Goal: Transaction & Acquisition: Purchase product/service

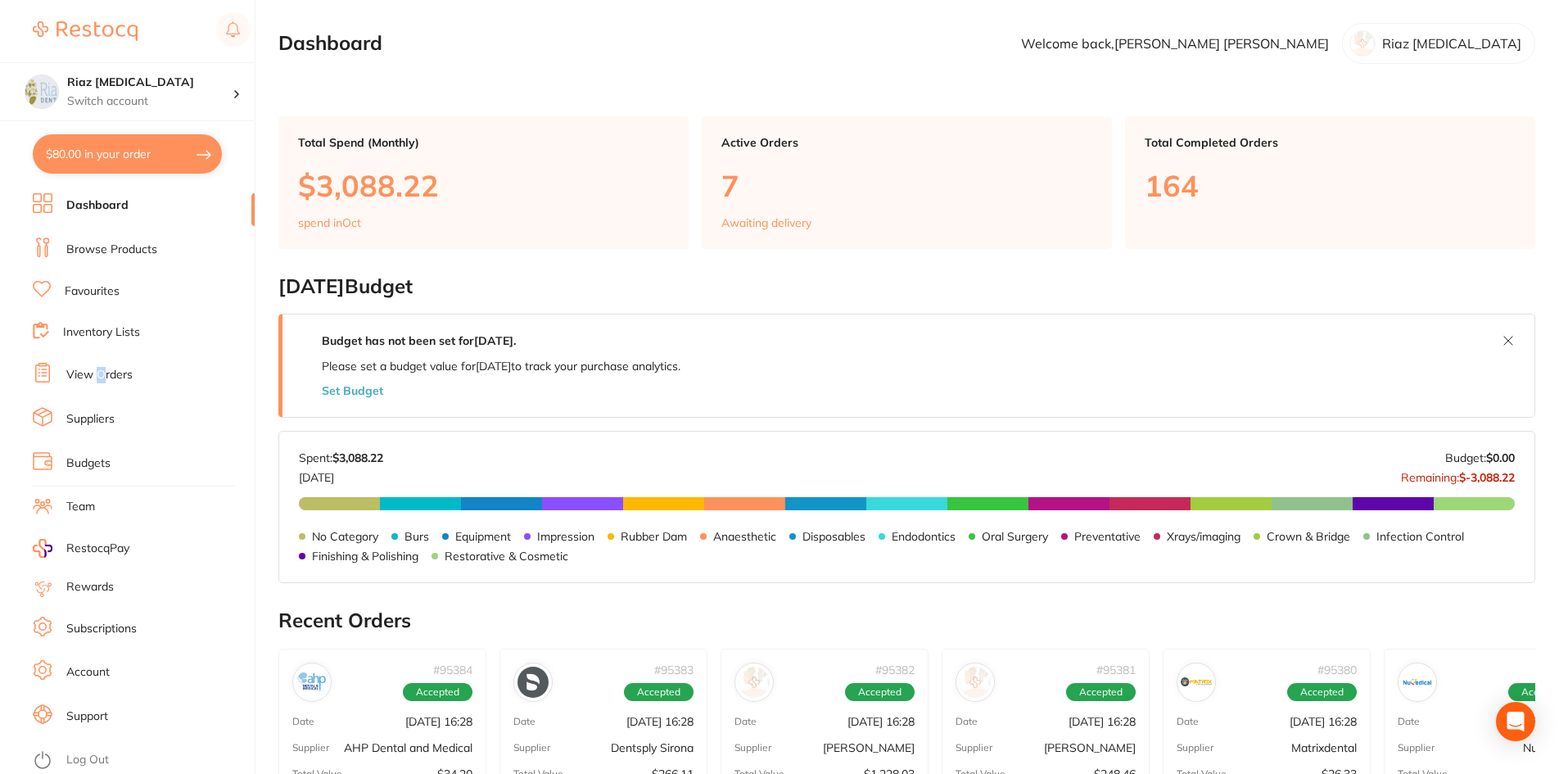
click at [100, 384] on li "View Orders" at bounding box center [144, 374] width 222 height 24
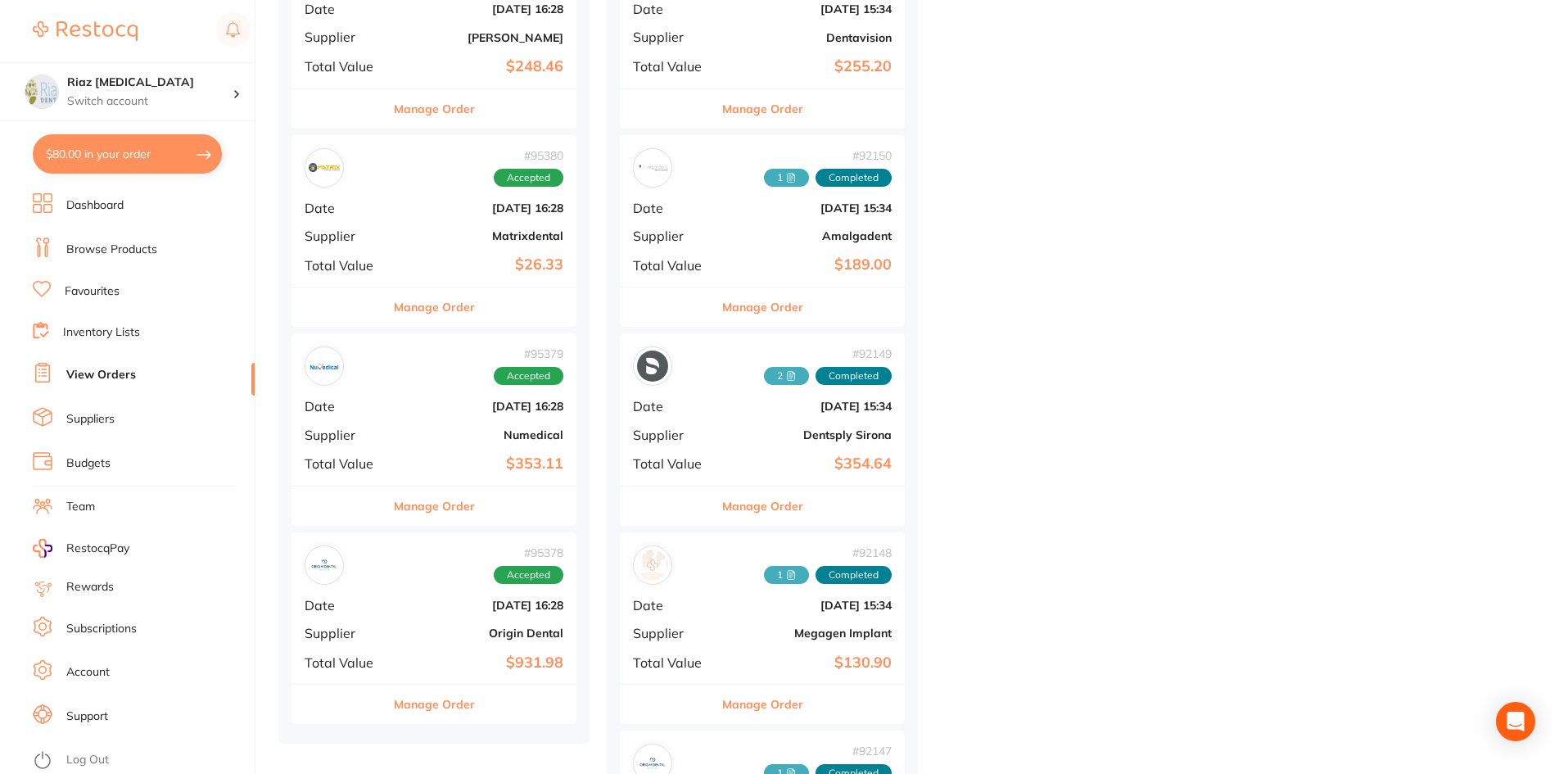
scroll to position [901, 0]
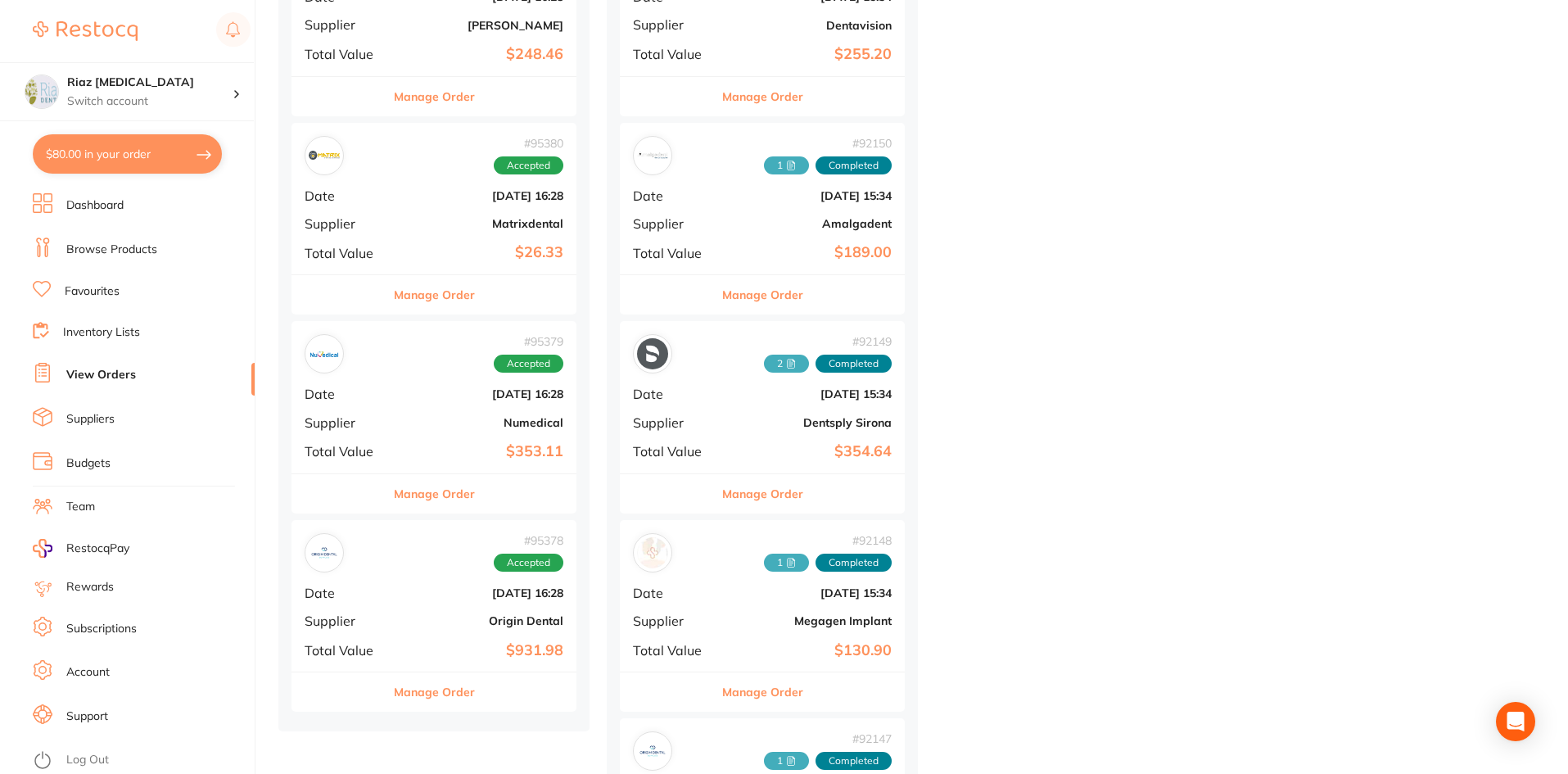
click at [403, 572] on div "# 95378 Accepted Date [DATE] 16:28 Supplier Origin Dental Total Value $931.98" at bounding box center [434, 596] width 285 height 152
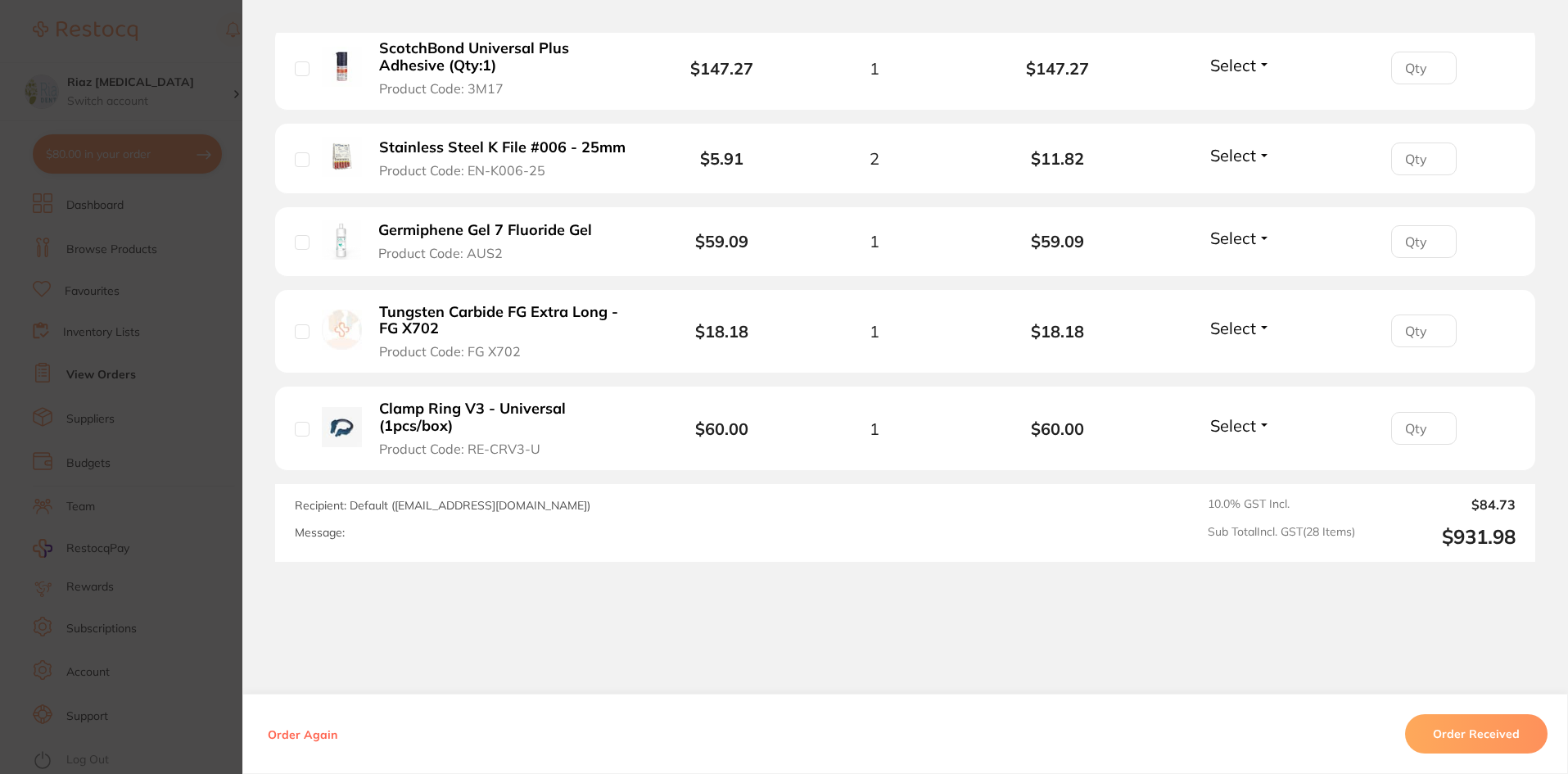
scroll to position [1229, 0]
click at [1504, 720] on button "Order Received" at bounding box center [1477, 733] width 143 height 39
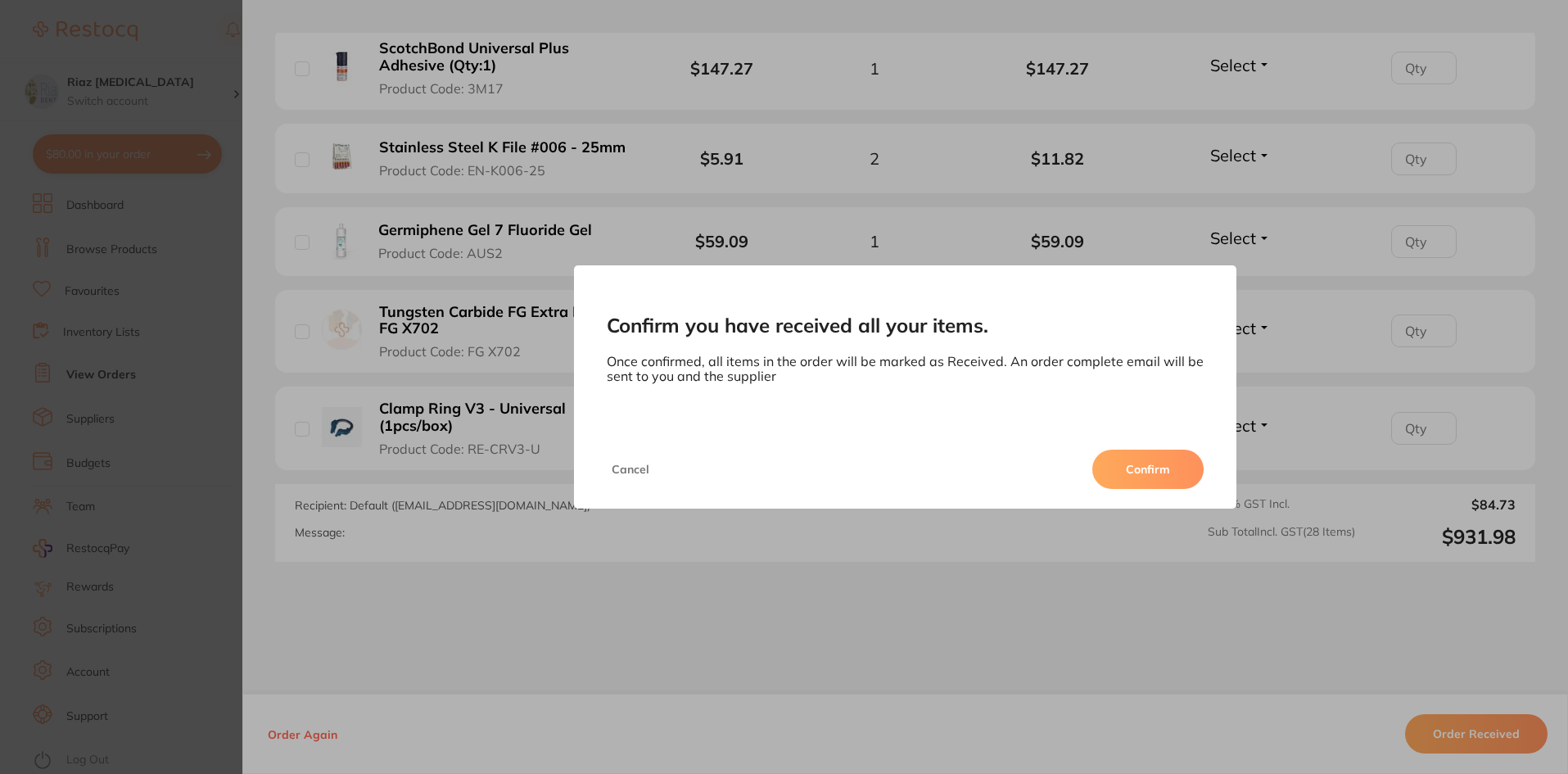
click at [1157, 474] on button "Confirm" at bounding box center [1148, 468] width 111 height 39
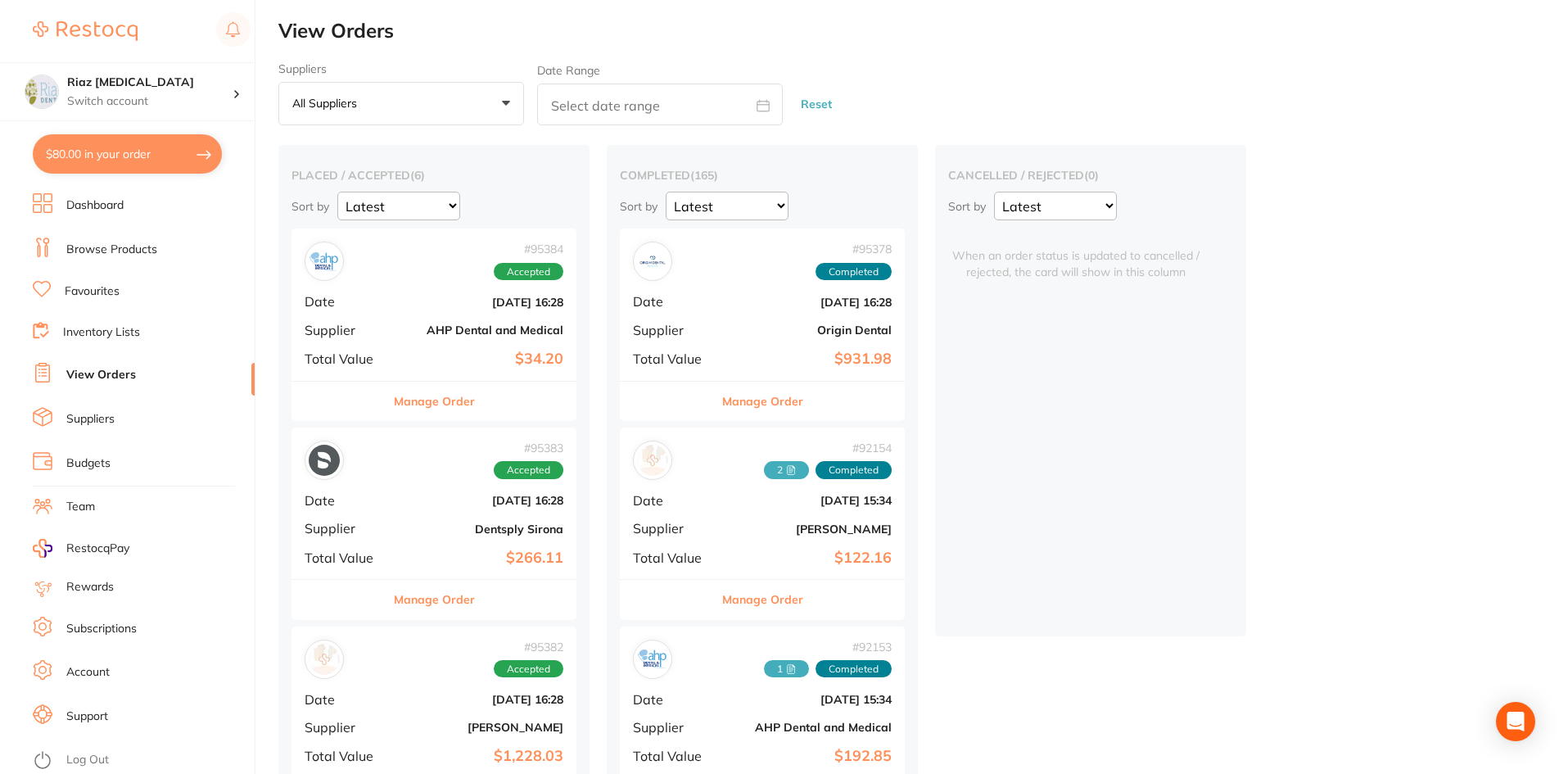
click at [733, 324] on b "Origin Dental" at bounding box center [810, 330] width 164 height 13
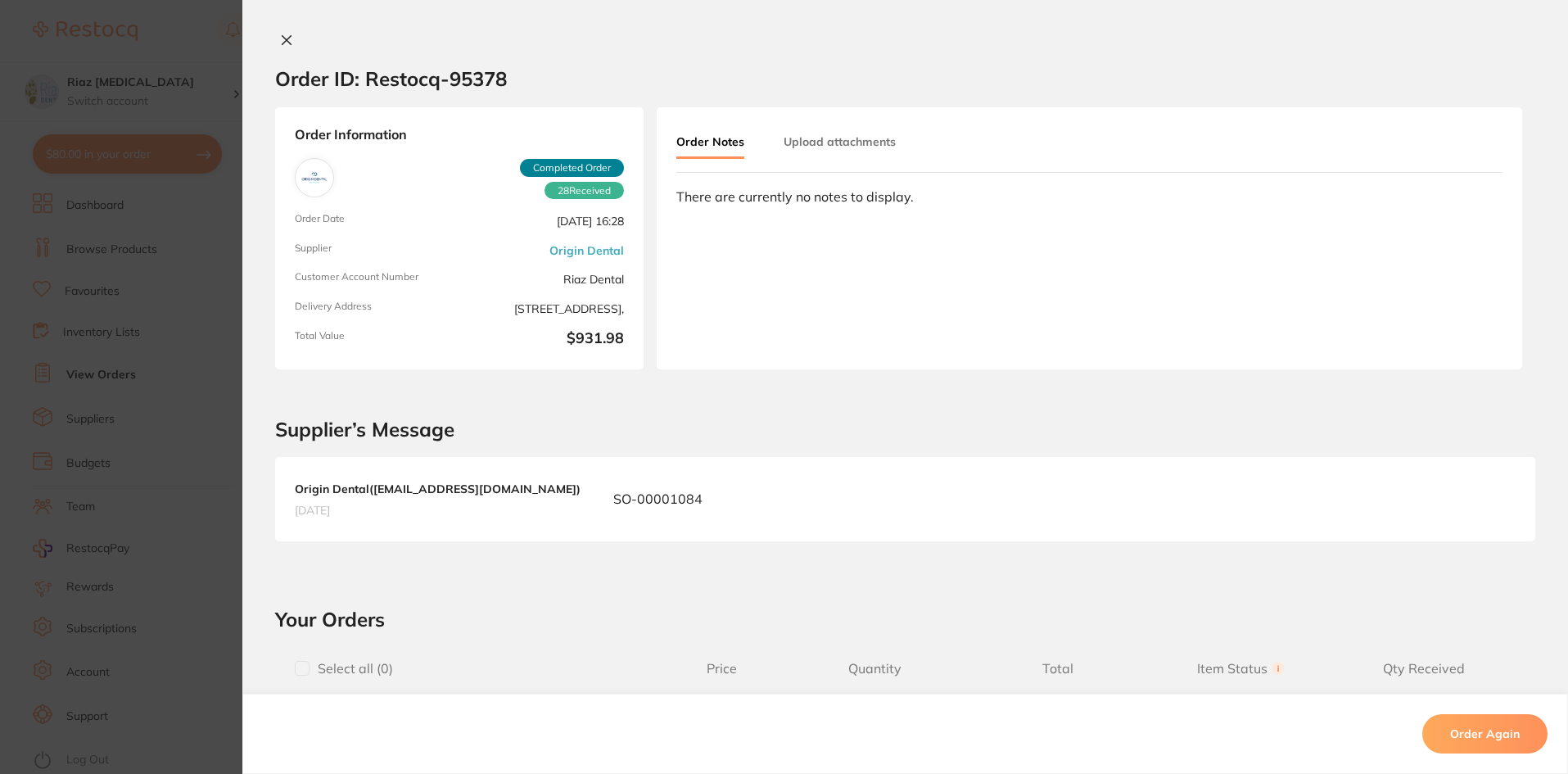
click at [841, 139] on button "Upload attachments" at bounding box center [840, 141] width 112 height 30
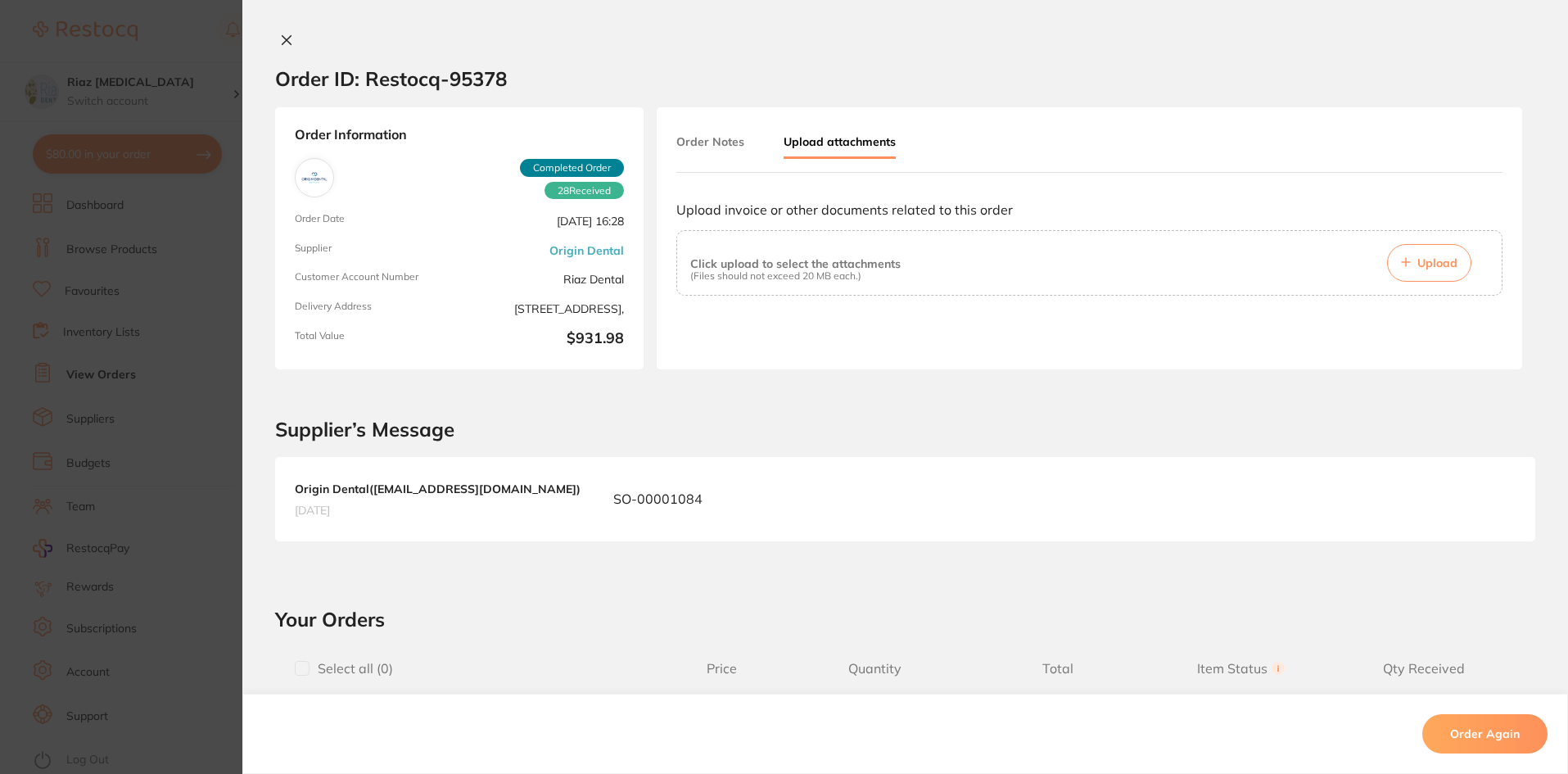
click at [1462, 273] on button "Upload" at bounding box center [1429, 263] width 84 height 38
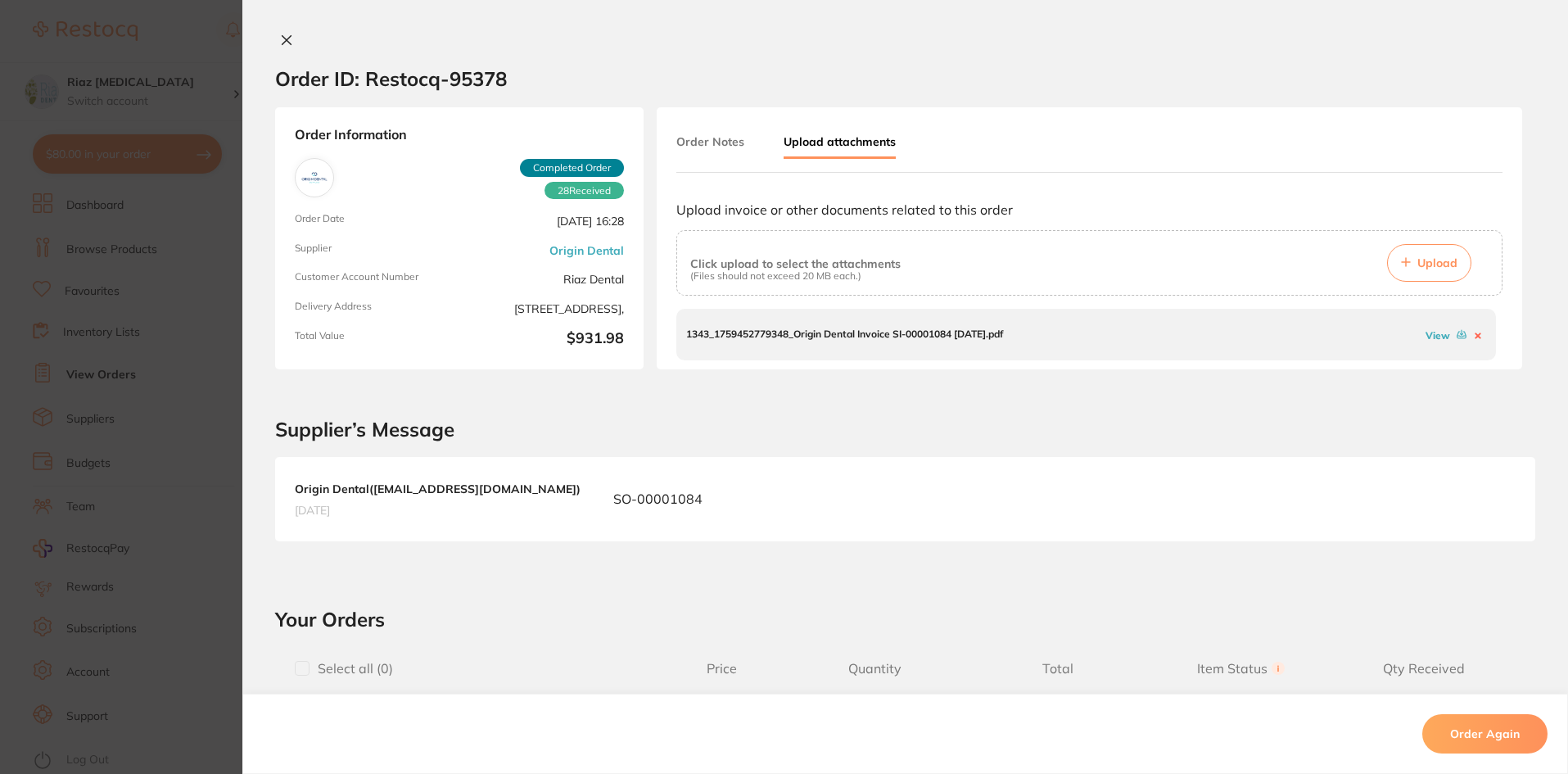
click at [283, 39] on icon at bounding box center [287, 41] width 9 height 9
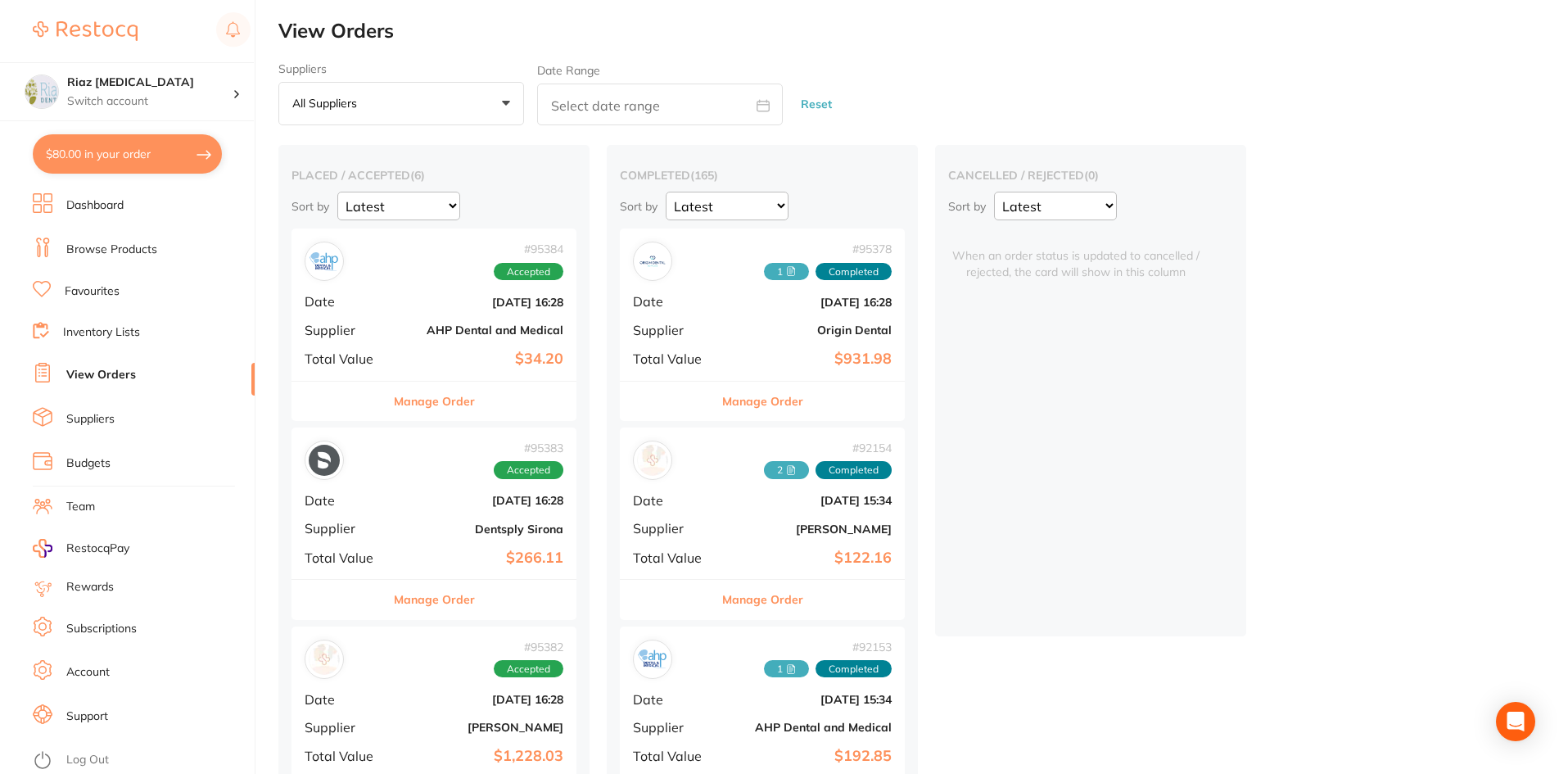
click at [734, 516] on div "# 92154 2 Completed Date [DATE] 15:34 Supplier [PERSON_NAME] Total Value $122.16" at bounding box center [762, 504] width 285 height 152
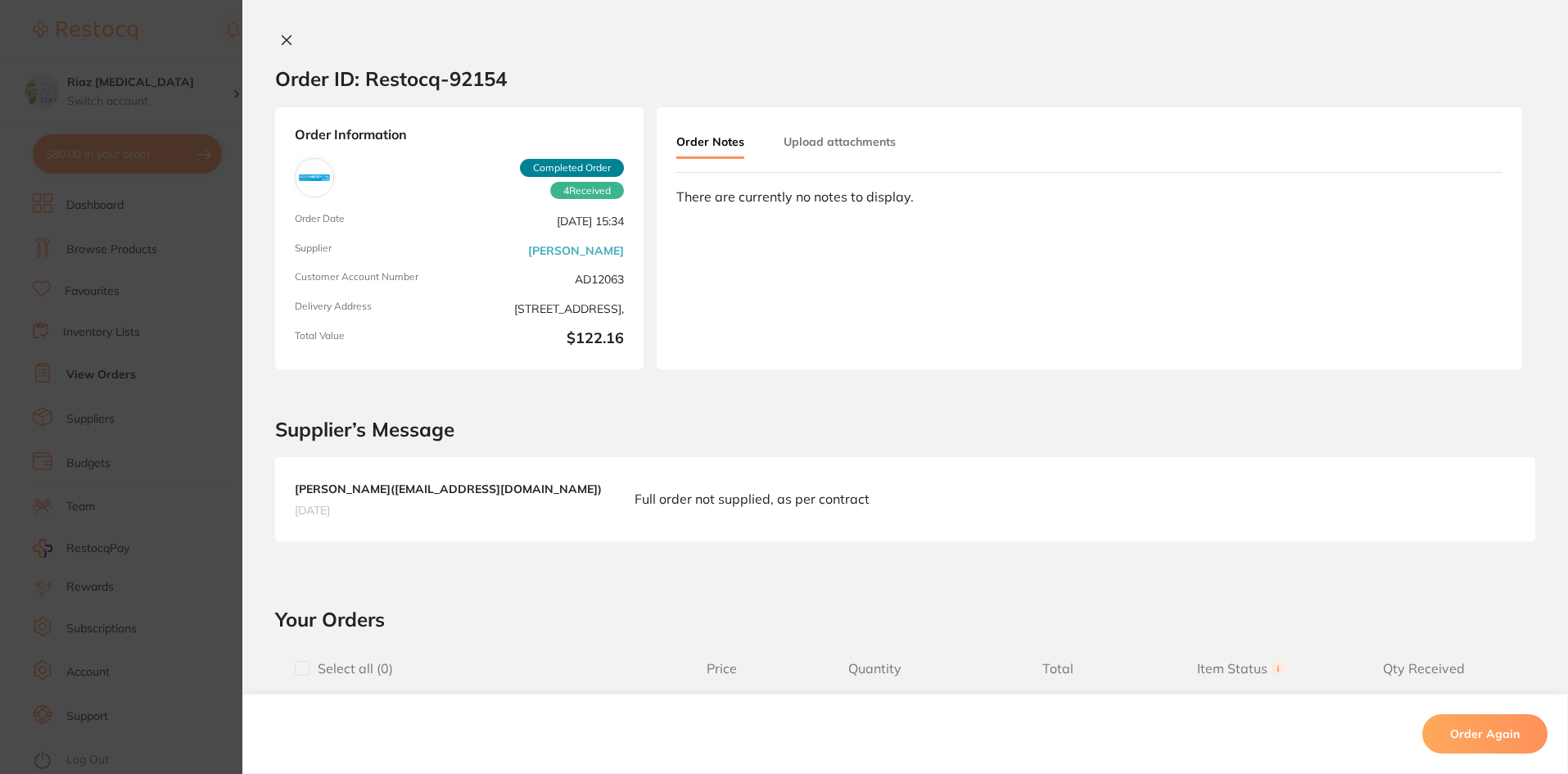
click at [819, 137] on button "Upload attachments" at bounding box center [840, 141] width 112 height 30
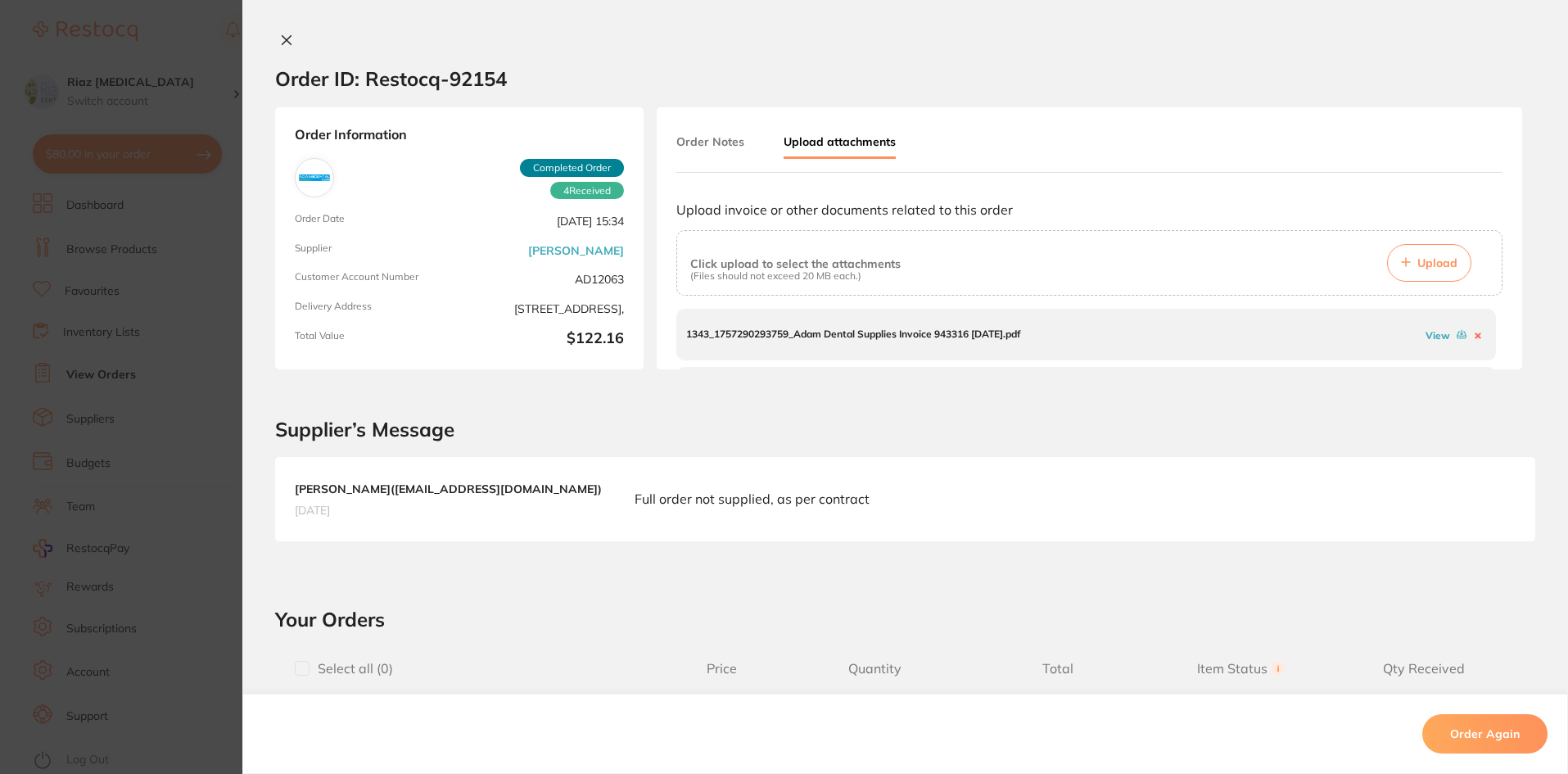
click at [283, 37] on icon at bounding box center [287, 41] width 9 height 9
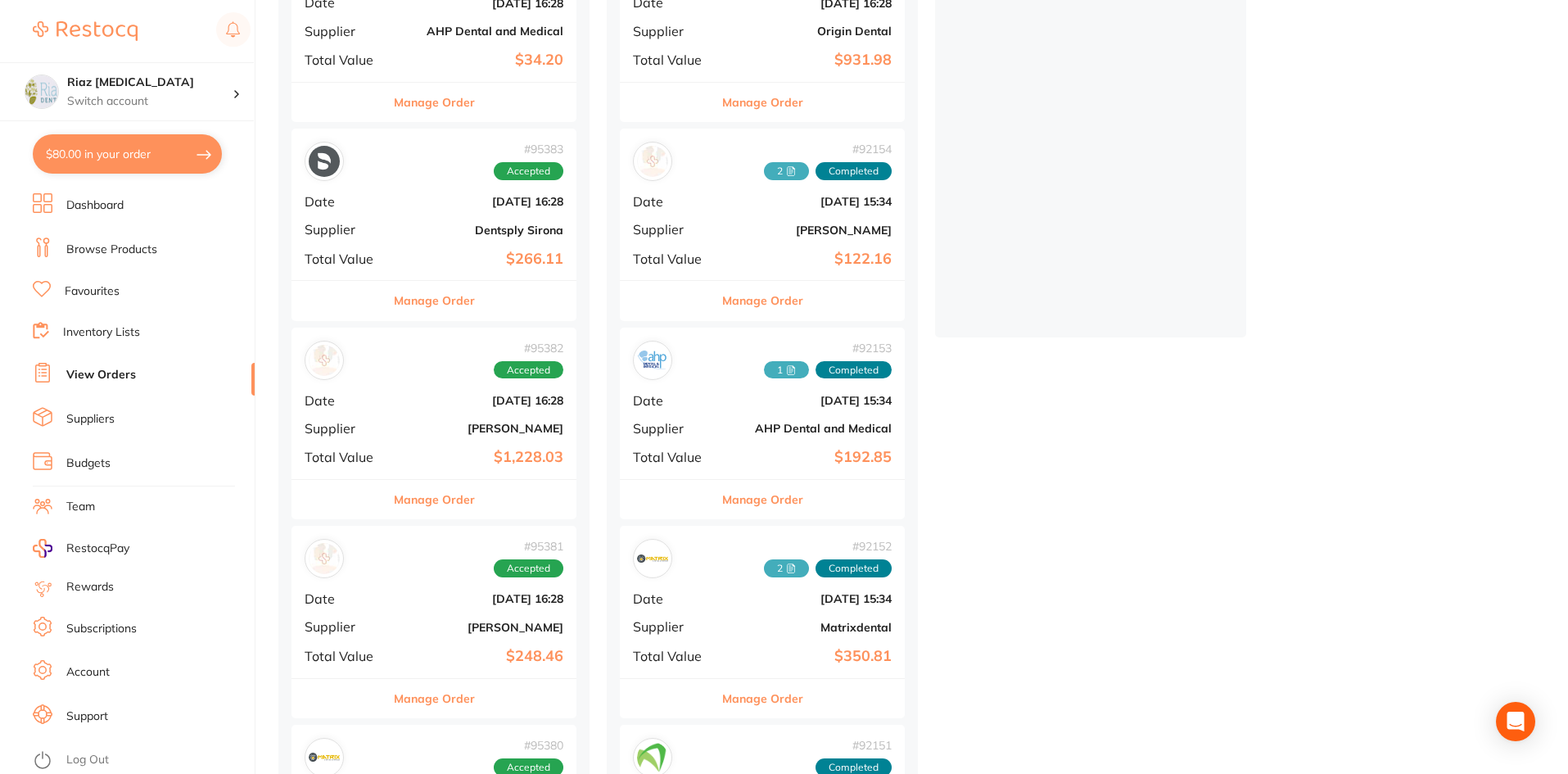
scroll to position [327, 0]
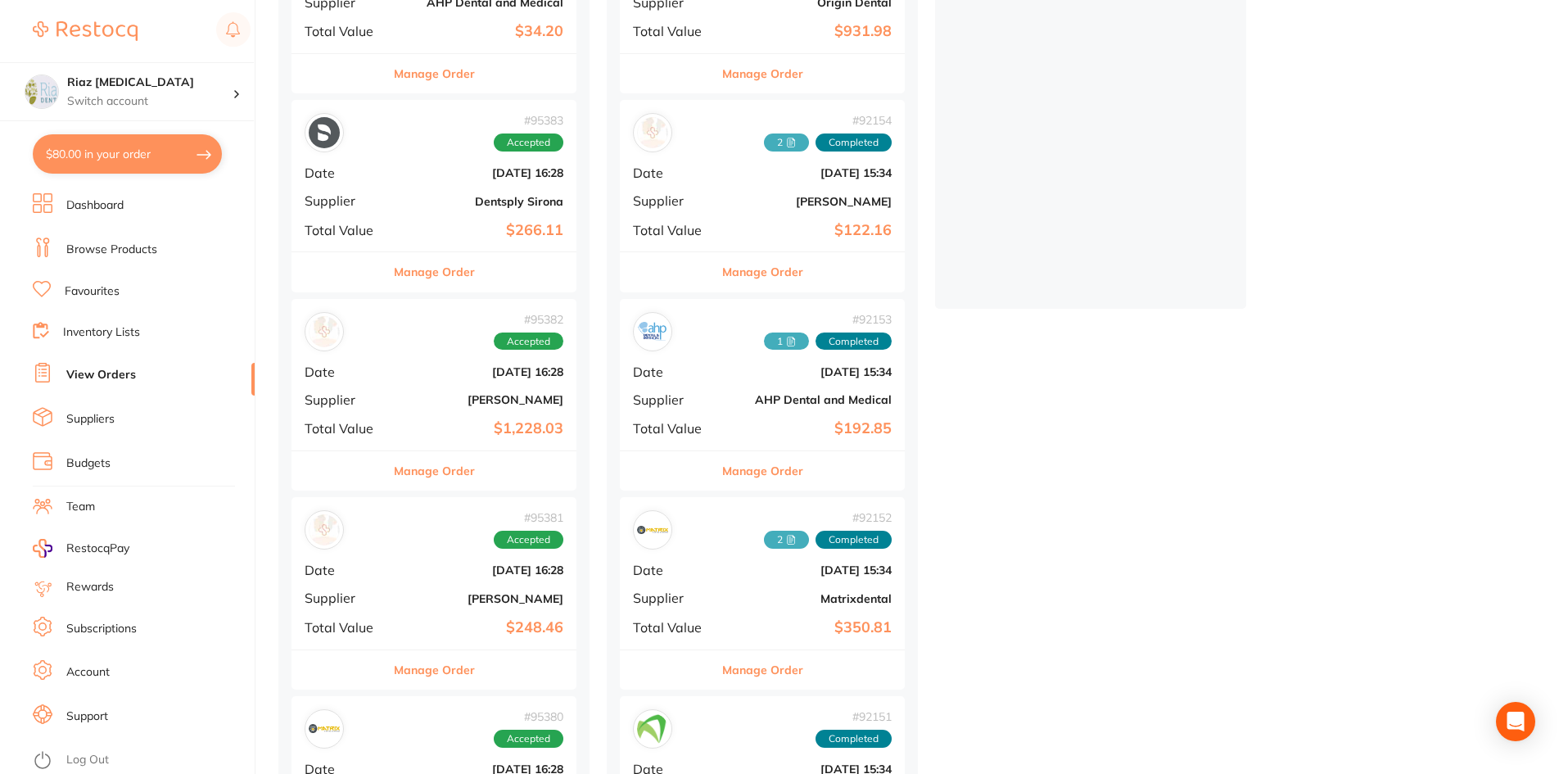
click at [381, 359] on div "# 95382 Accepted Date [DATE] 16:28 Supplier [PERSON_NAME] Total Value $1,228.03" at bounding box center [434, 375] width 285 height 152
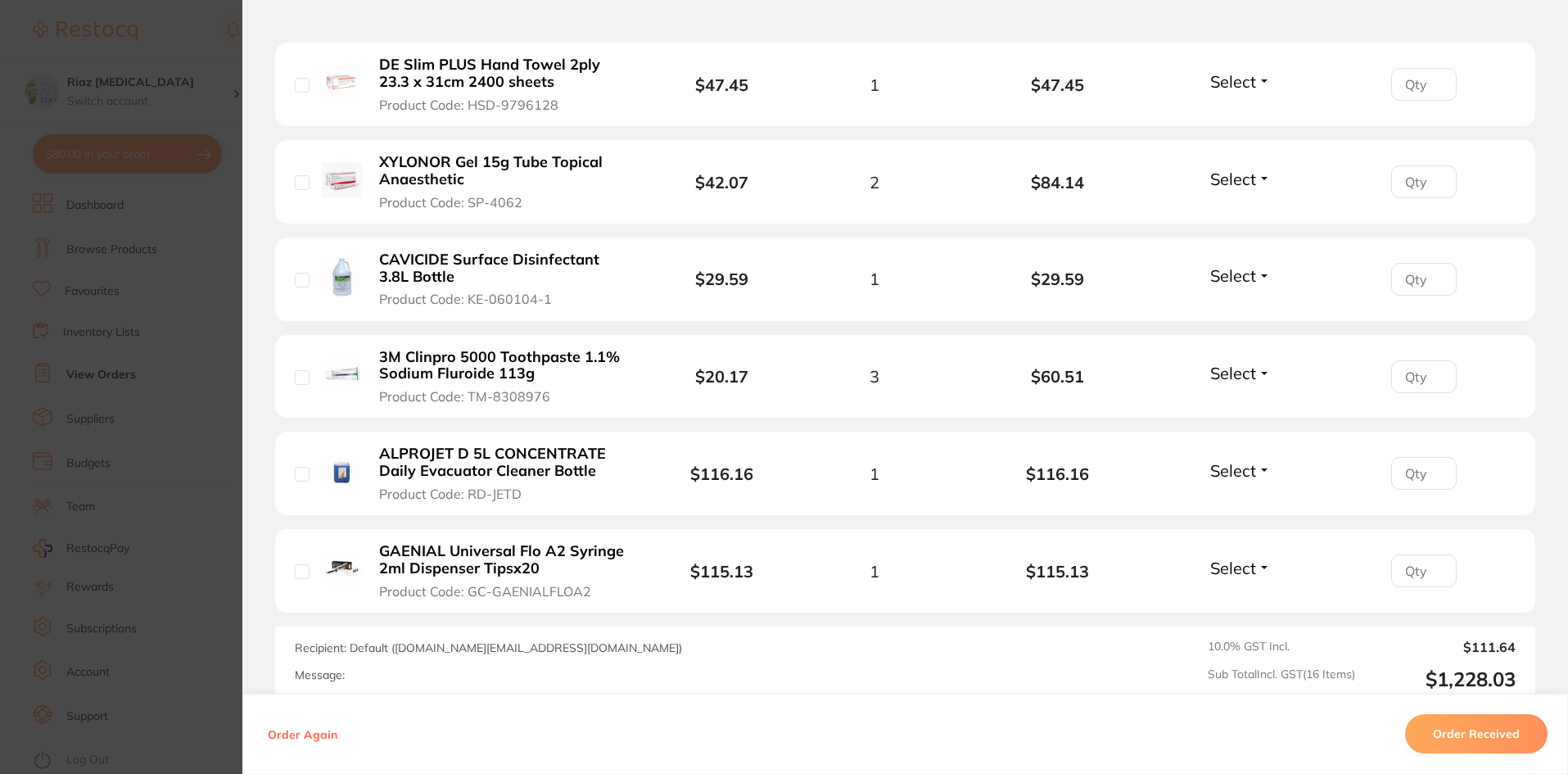
scroll to position [1557, 0]
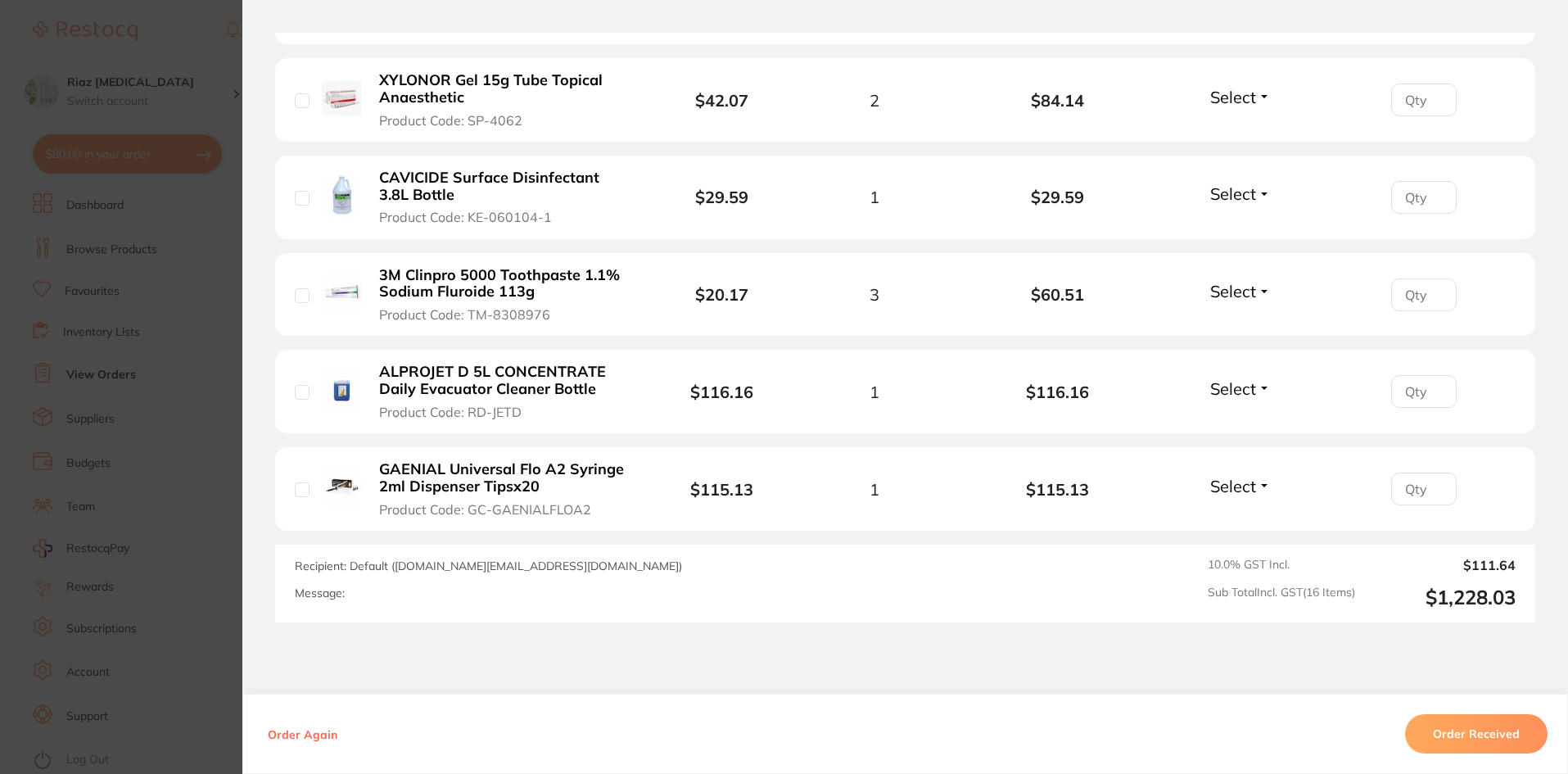
click at [183, 478] on section "Order ID: Restocq- 95382 Order Information Accepted Order Order Date [DATE] 16:…" at bounding box center [784, 387] width 1568 height 774
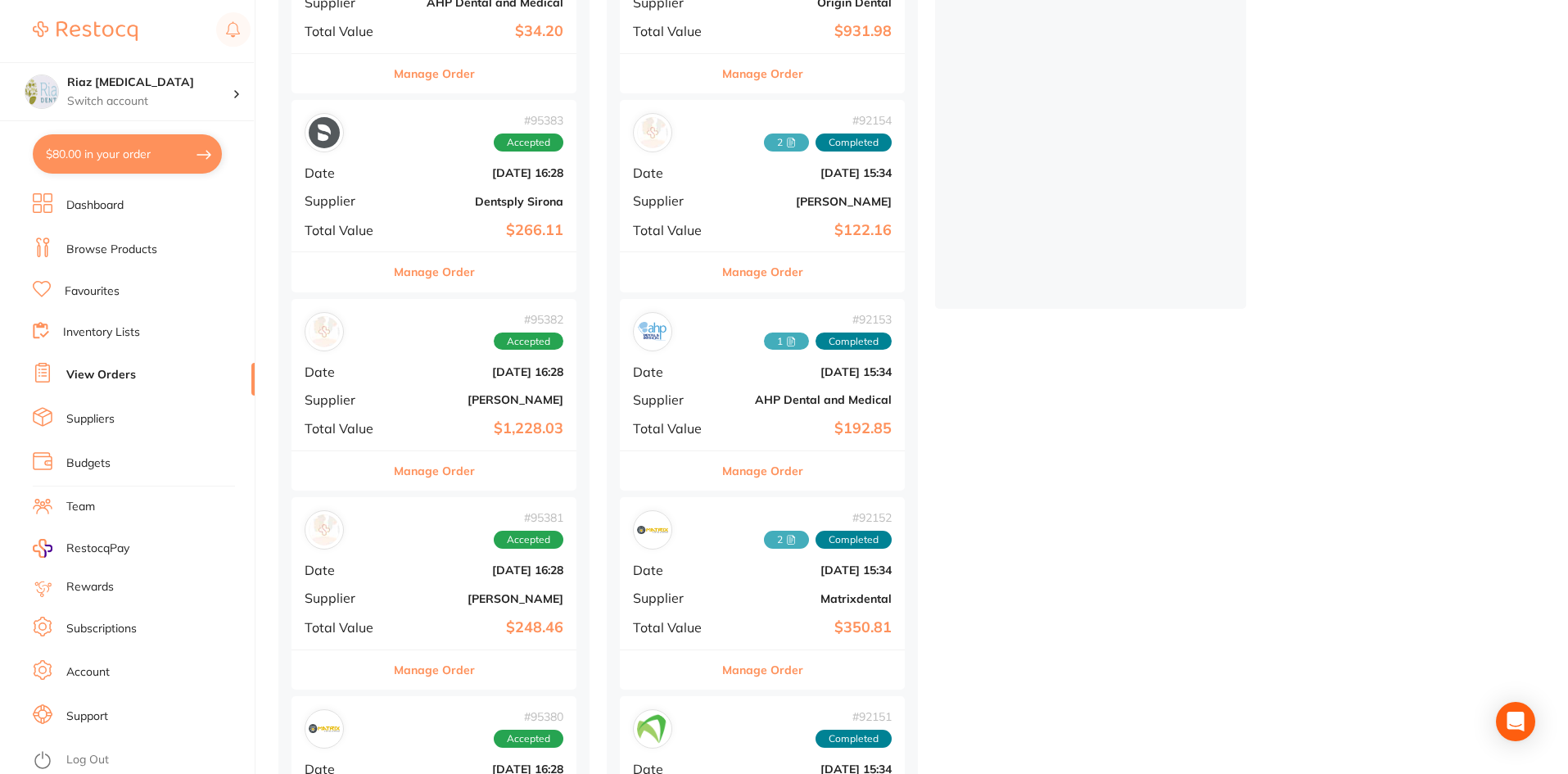
click at [144, 241] on link "Browse Products" at bounding box center [111, 250] width 91 height 16
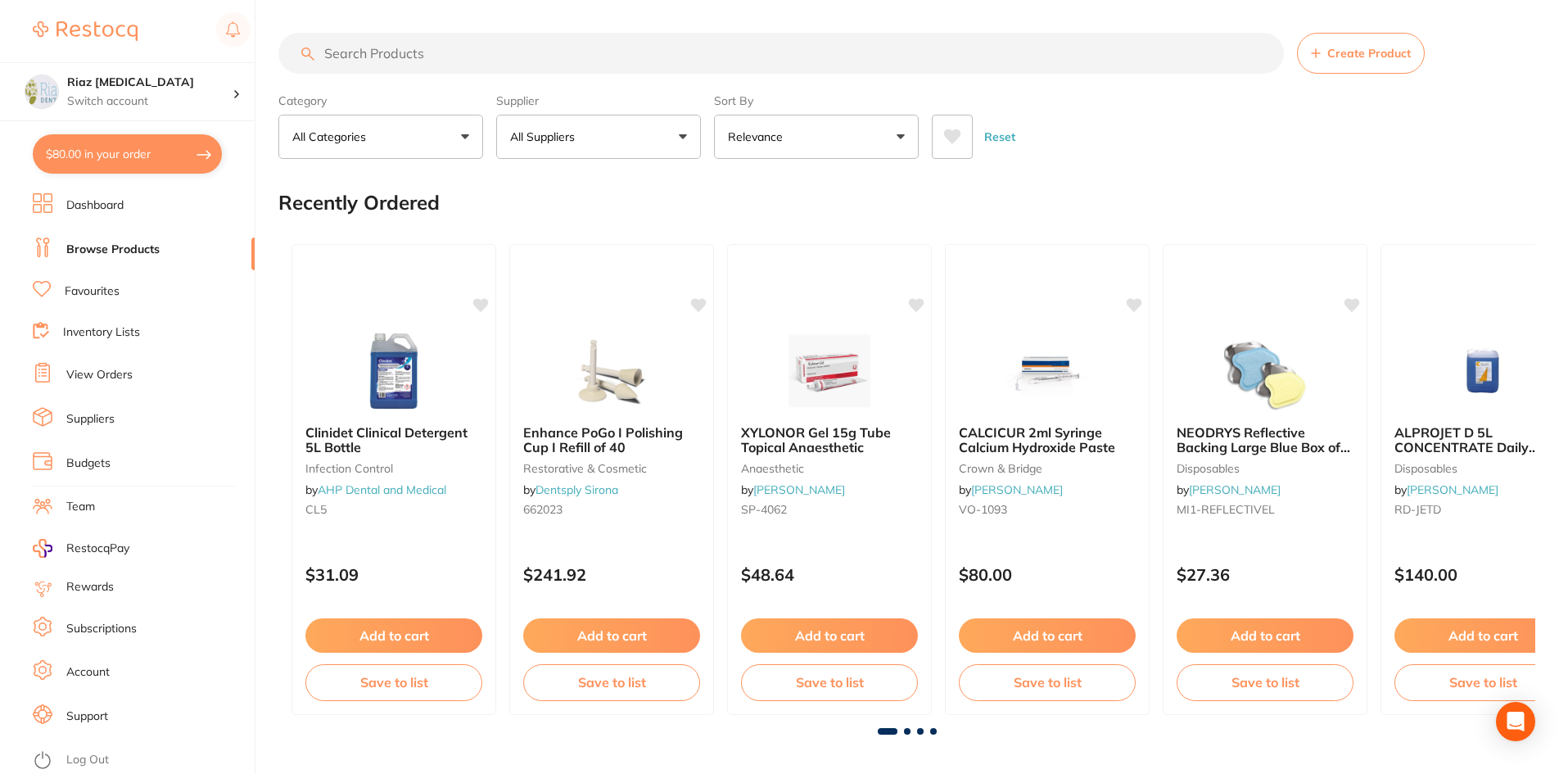
click at [409, 55] on input "search" at bounding box center [781, 52] width 1006 height 41
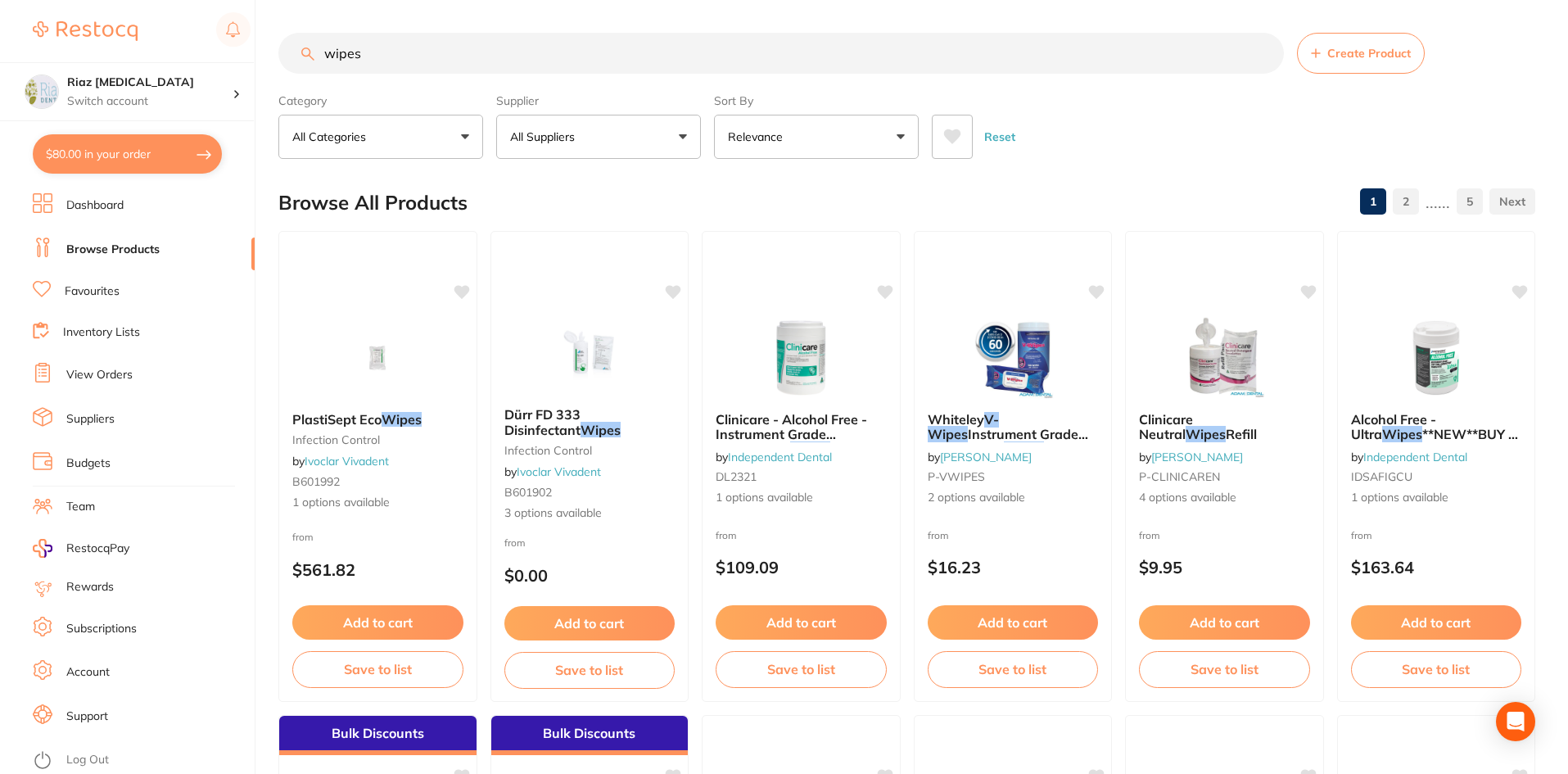
type input "wipes"
click at [552, 140] on p "All Suppliers" at bounding box center [545, 137] width 71 height 16
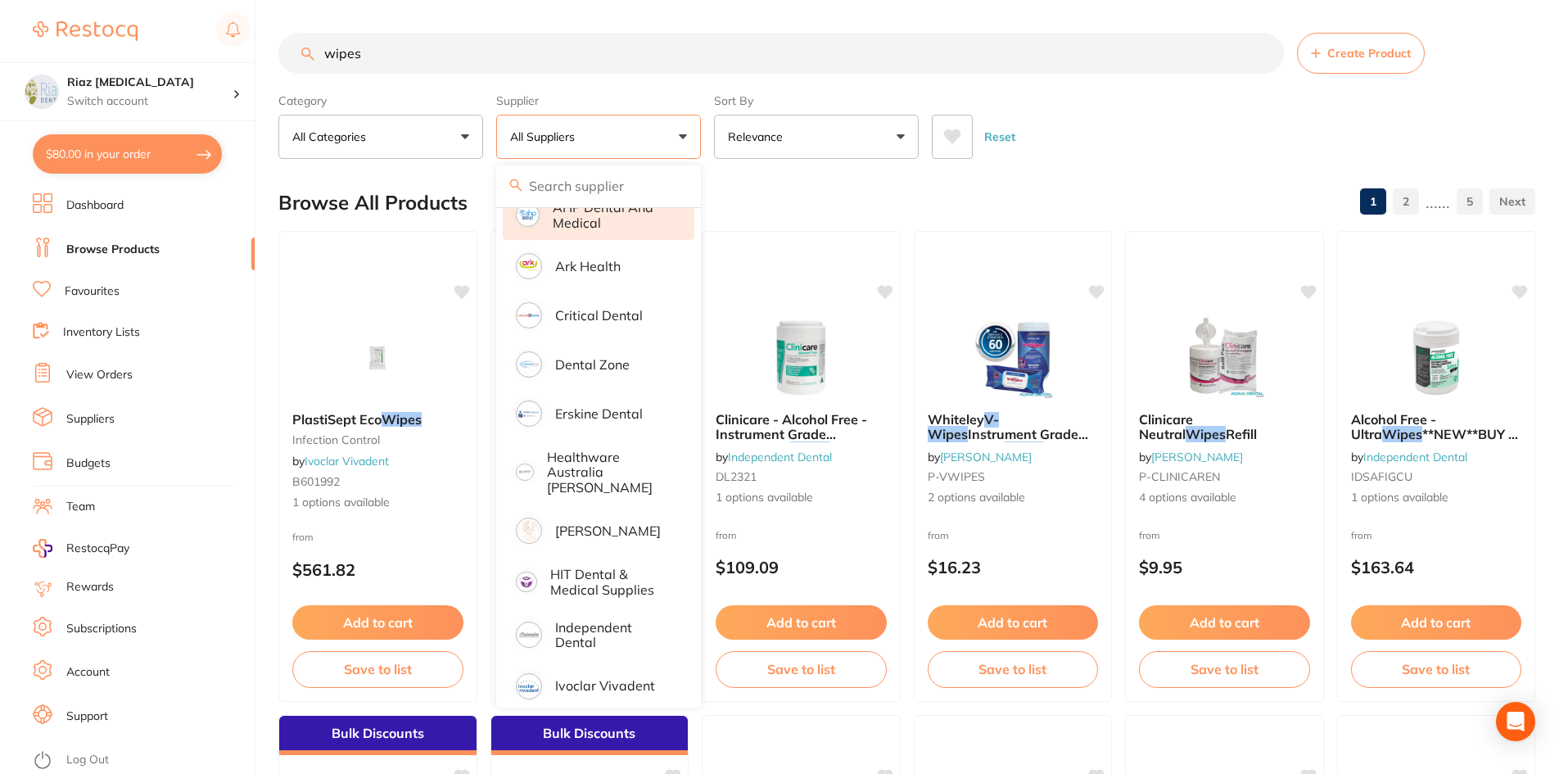
scroll to position [327, 0]
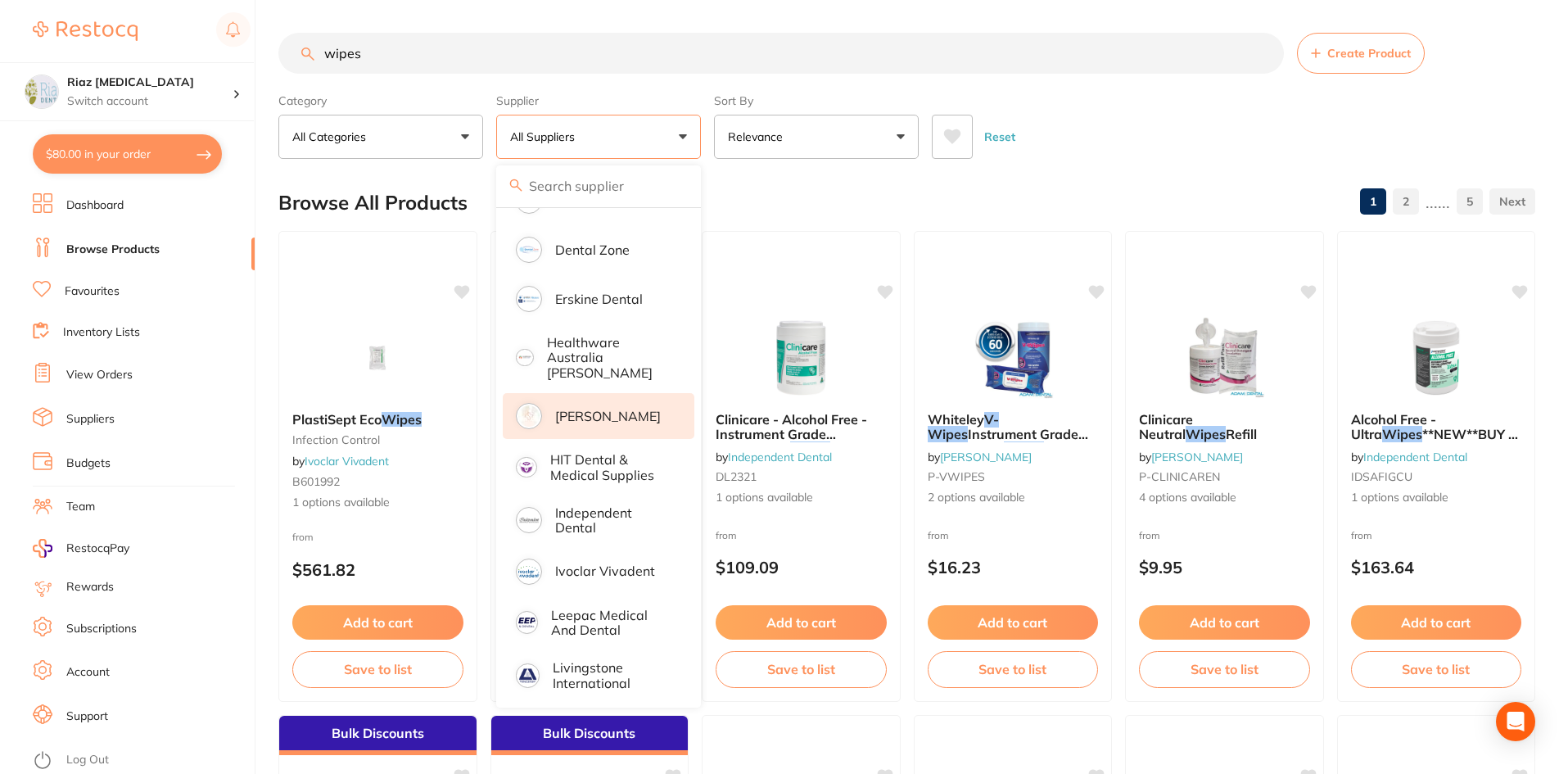
click at [604, 409] on p "[PERSON_NAME]" at bounding box center [607, 416] width 106 height 14
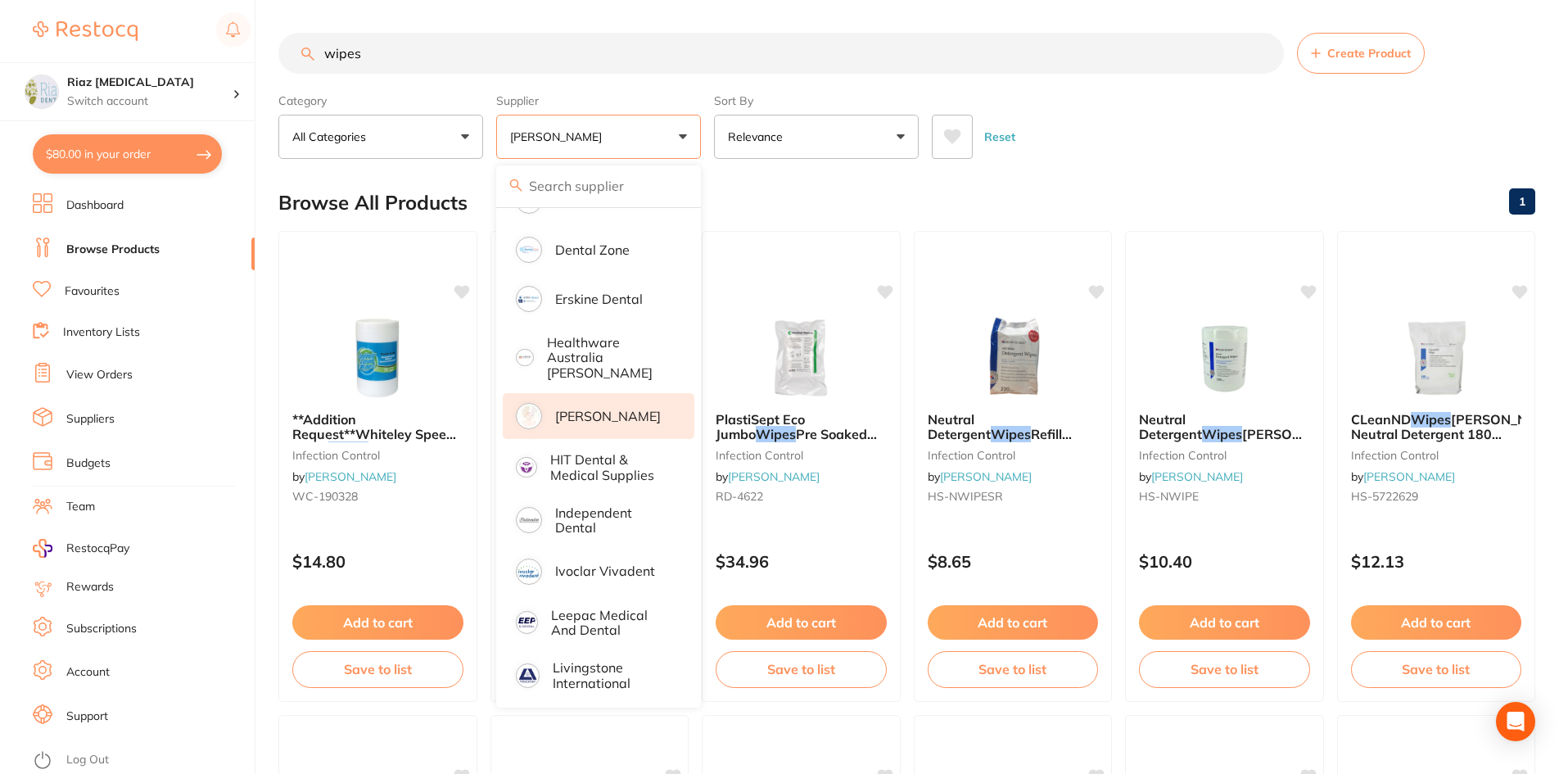
click at [1190, 153] on div "Reset" at bounding box center [1226, 129] width 590 height 57
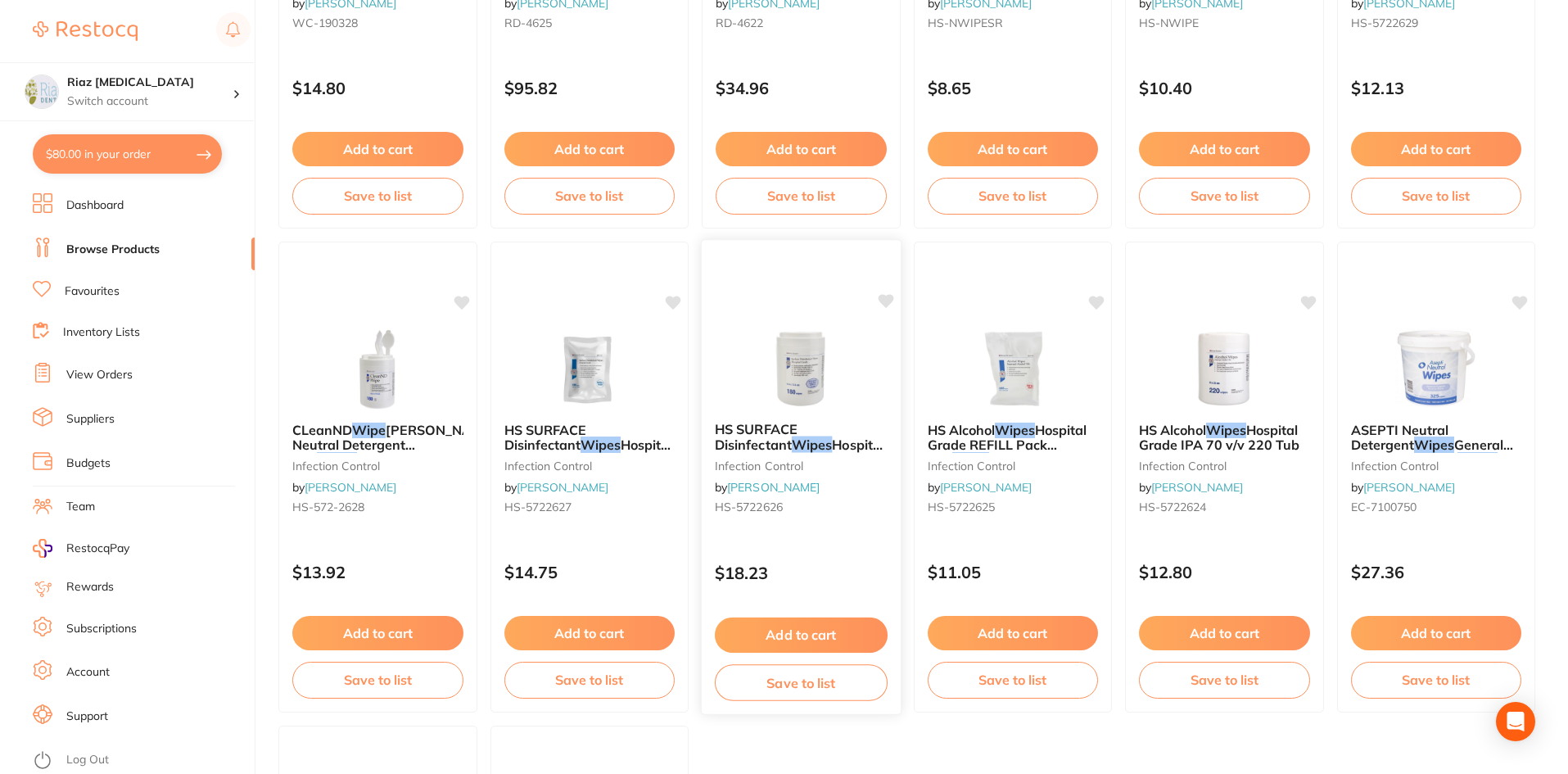
scroll to position [492, 0]
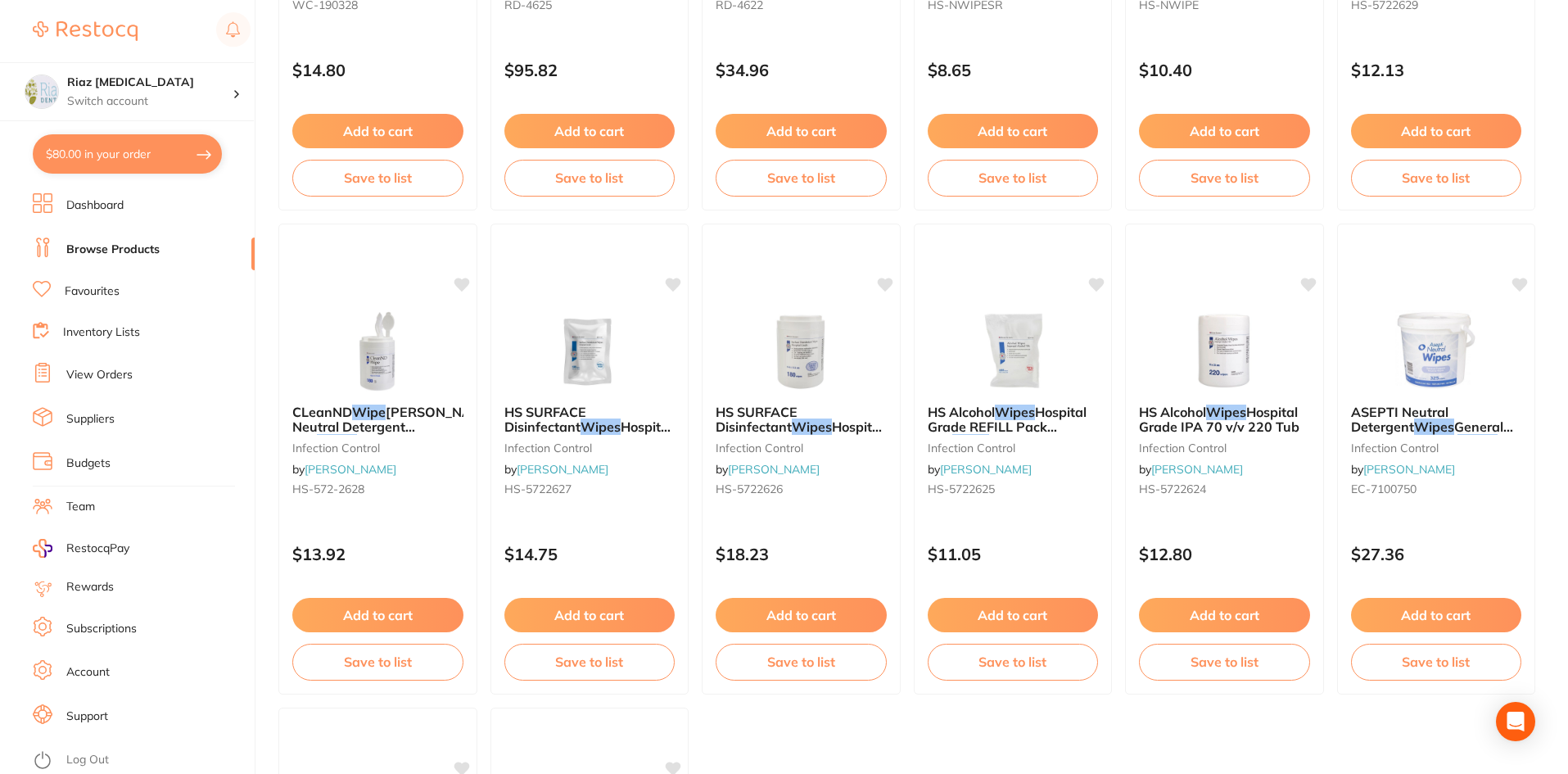
click at [815, 620] on button "Add to cart" at bounding box center [801, 615] width 171 height 34
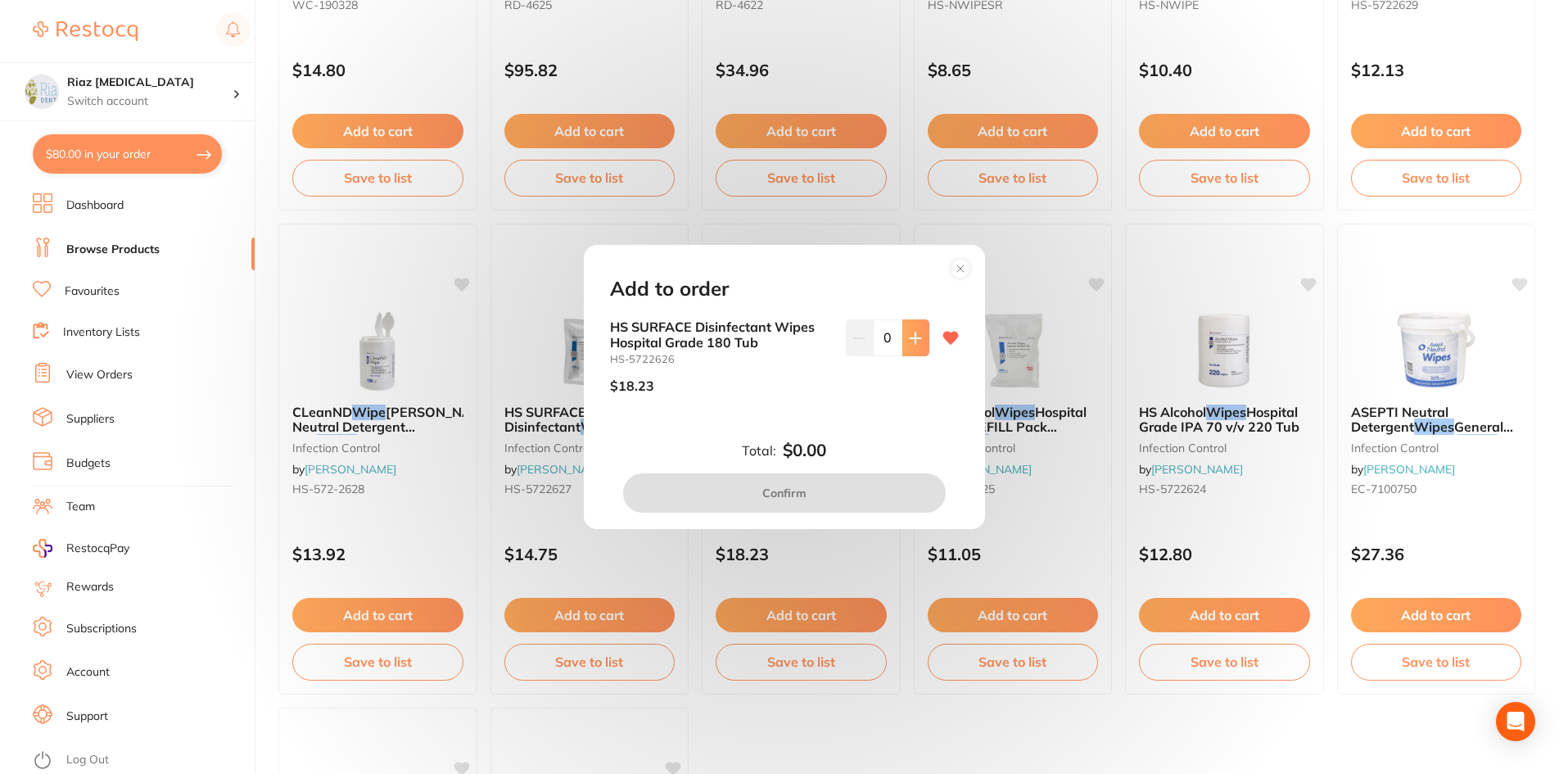
click at [922, 343] on button at bounding box center [916, 337] width 27 height 36
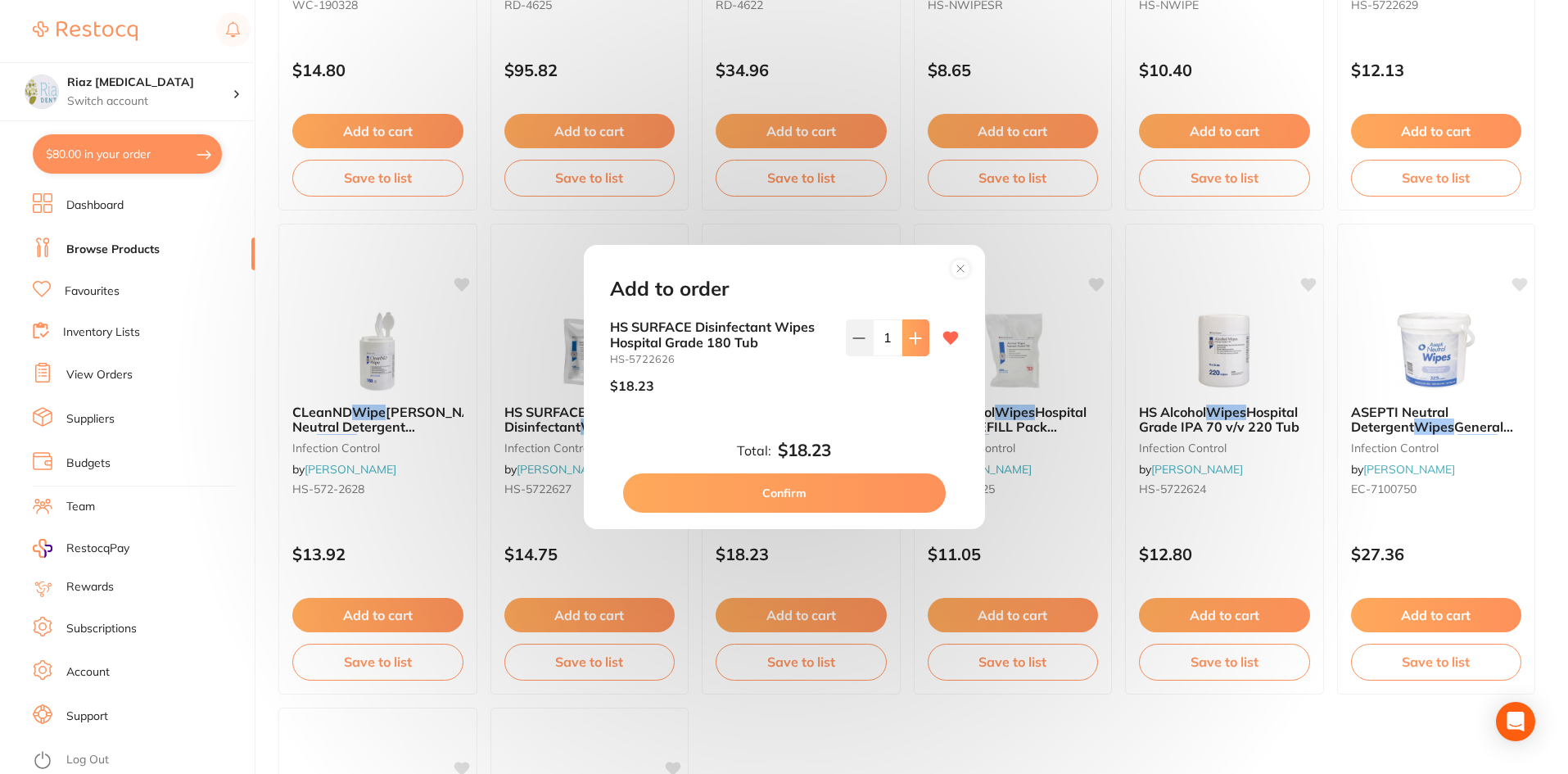
click at [922, 343] on button at bounding box center [916, 337] width 27 height 36
click at [920, 344] on button at bounding box center [916, 337] width 27 height 36
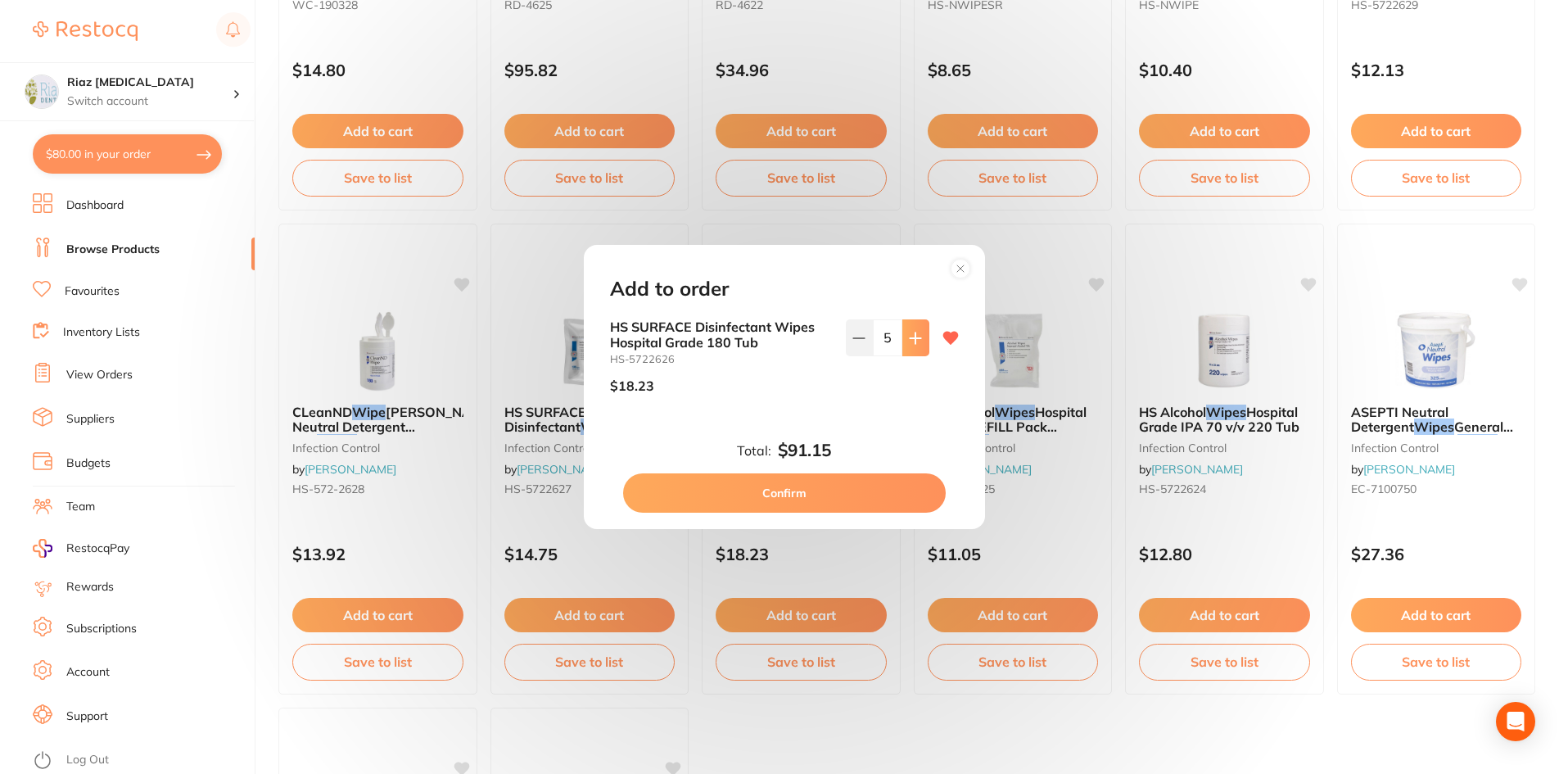
type input "6"
click at [867, 507] on button "Confirm" at bounding box center [784, 493] width 323 height 39
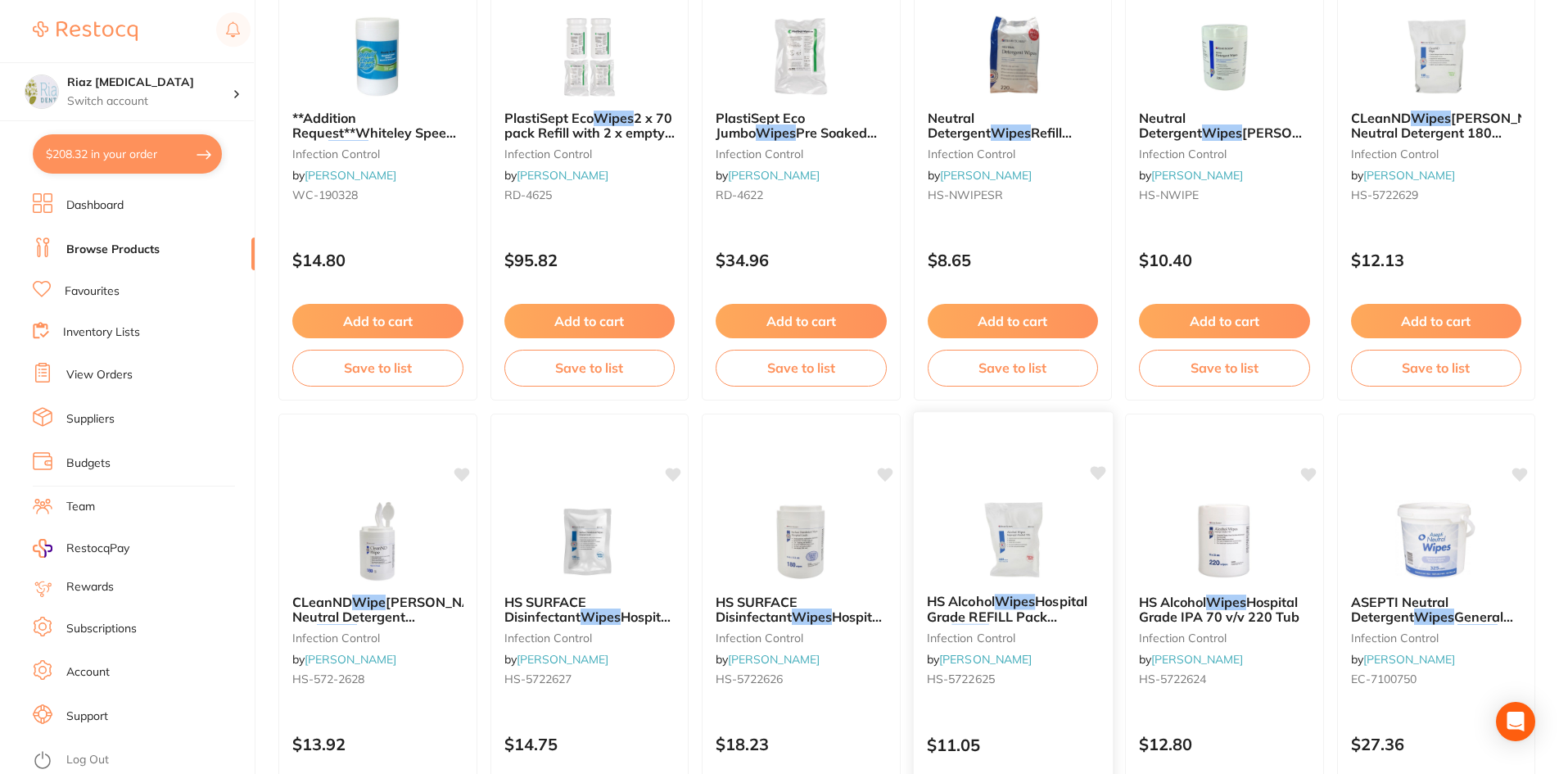
scroll to position [164, 0]
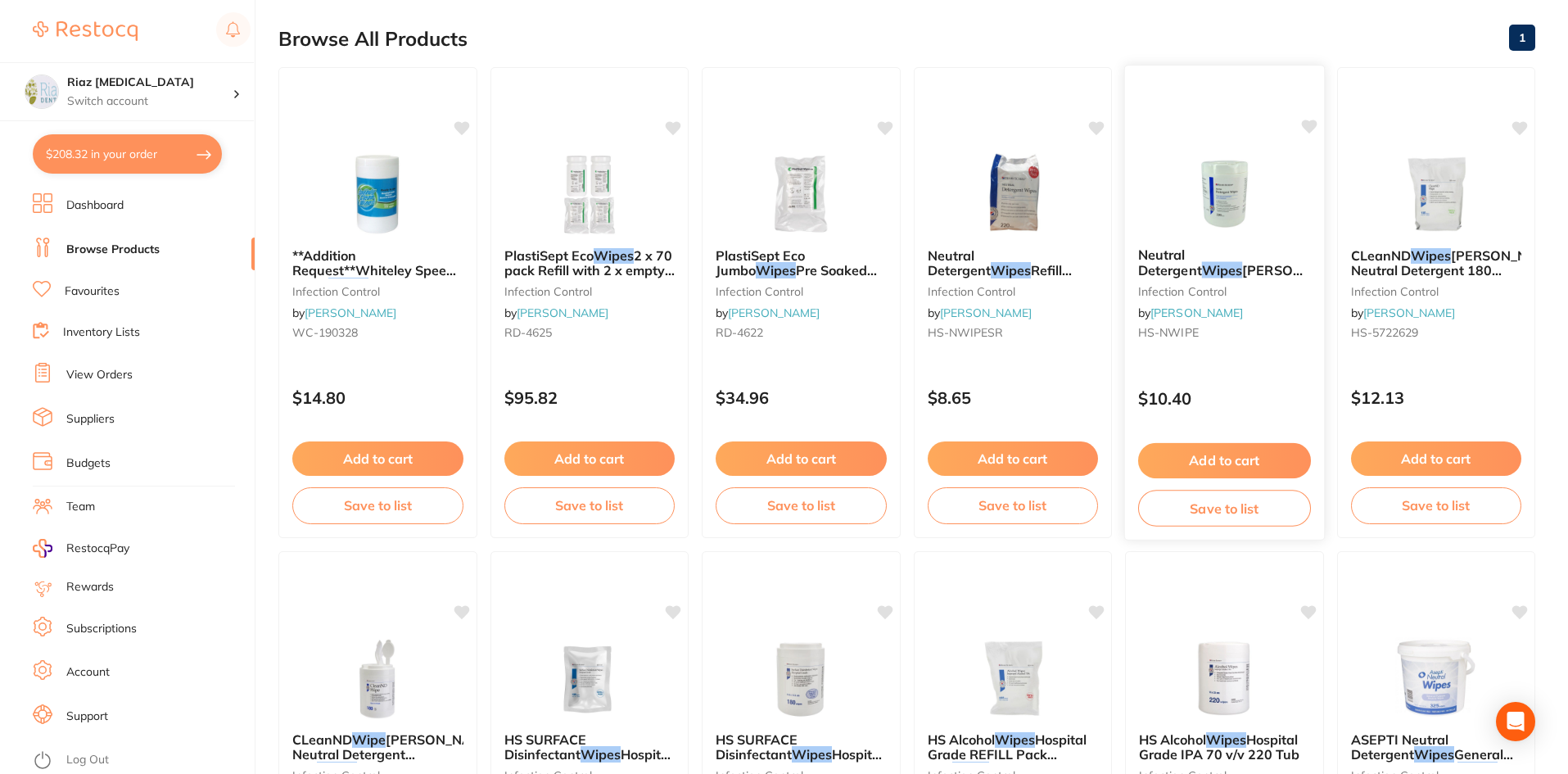
click at [1257, 456] on button "Add to cart" at bounding box center [1224, 460] width 173 height 35
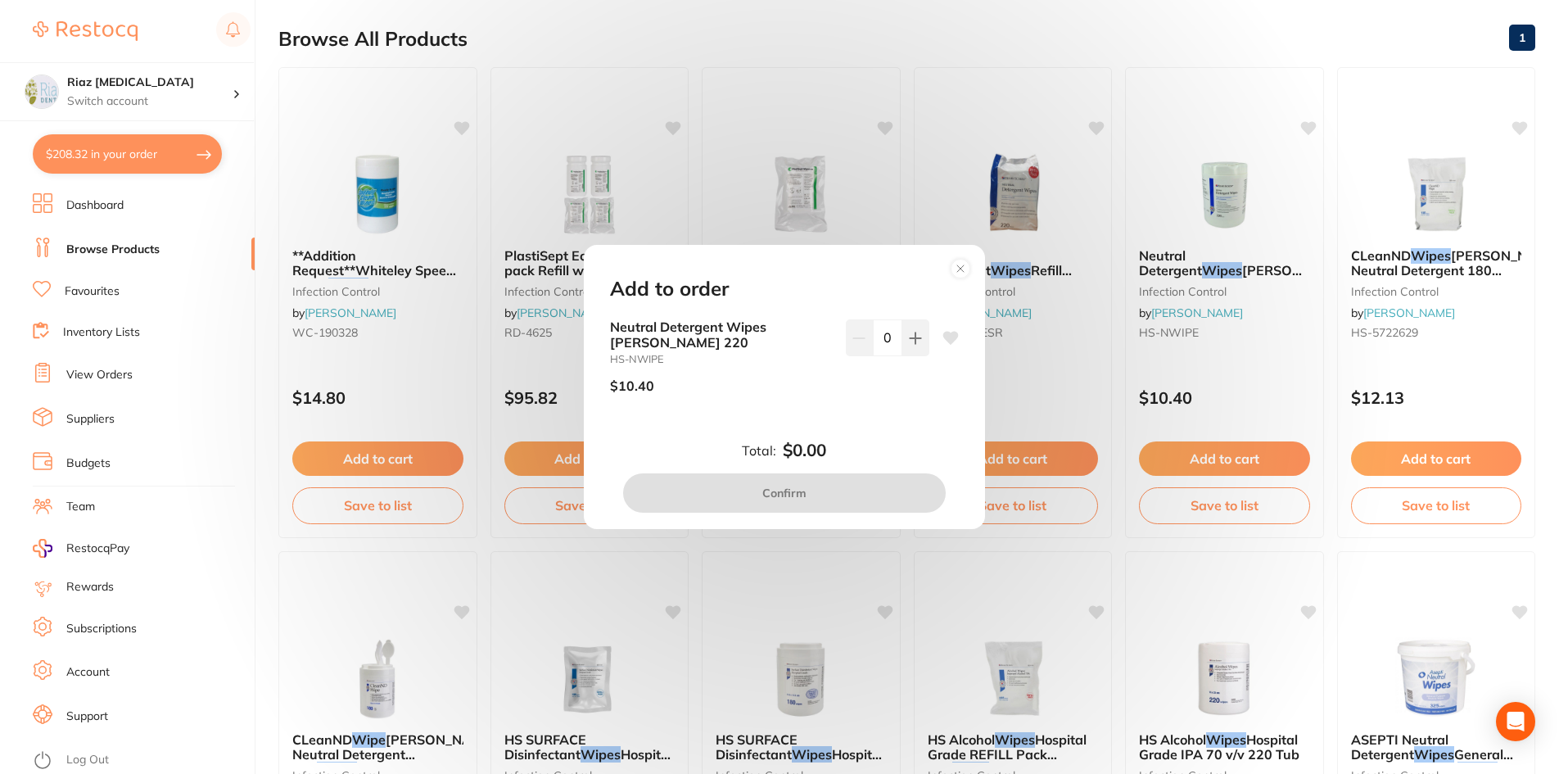
click at [474, 599] on div "Add to order Neutral Detergent Wipes [PERSON_NAME] 220 HS-NWIPE $10.40 0 Total:…" at bounding box center [784, 387] width 1568 height 774
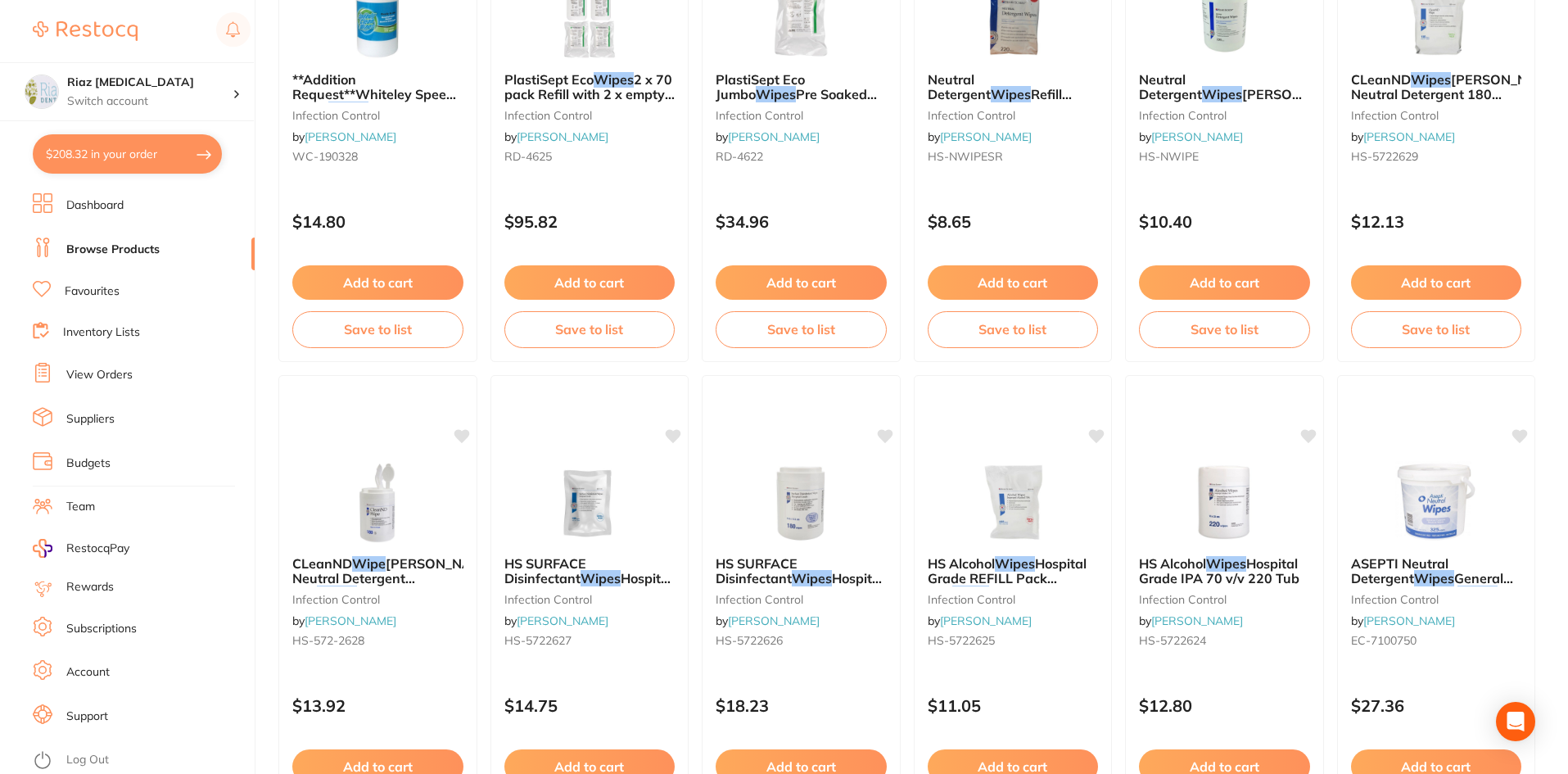
scroll to position [410, 0]
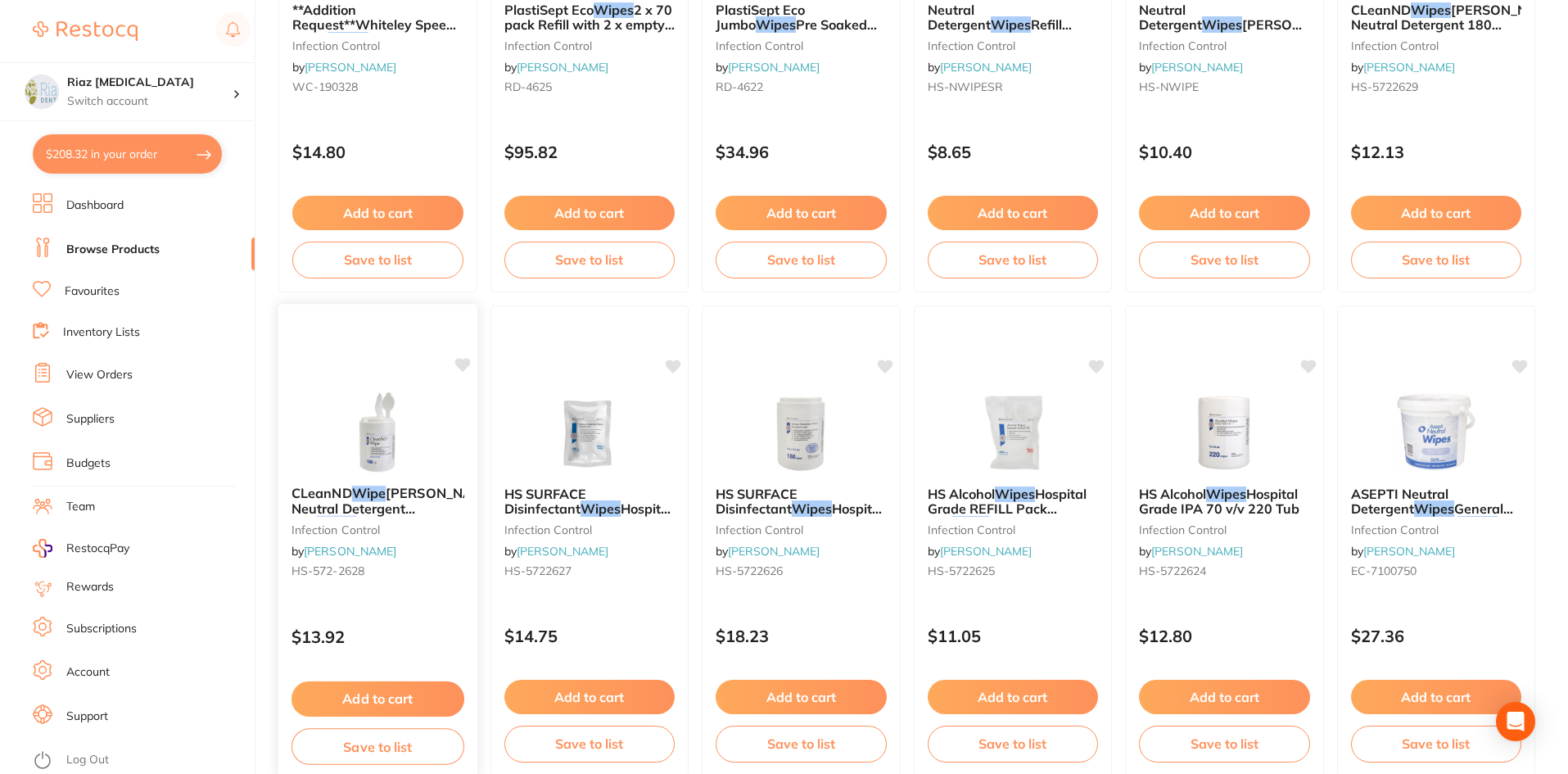
click at [380, 414] on img at bounding box center [378, 431] width 108 height 83
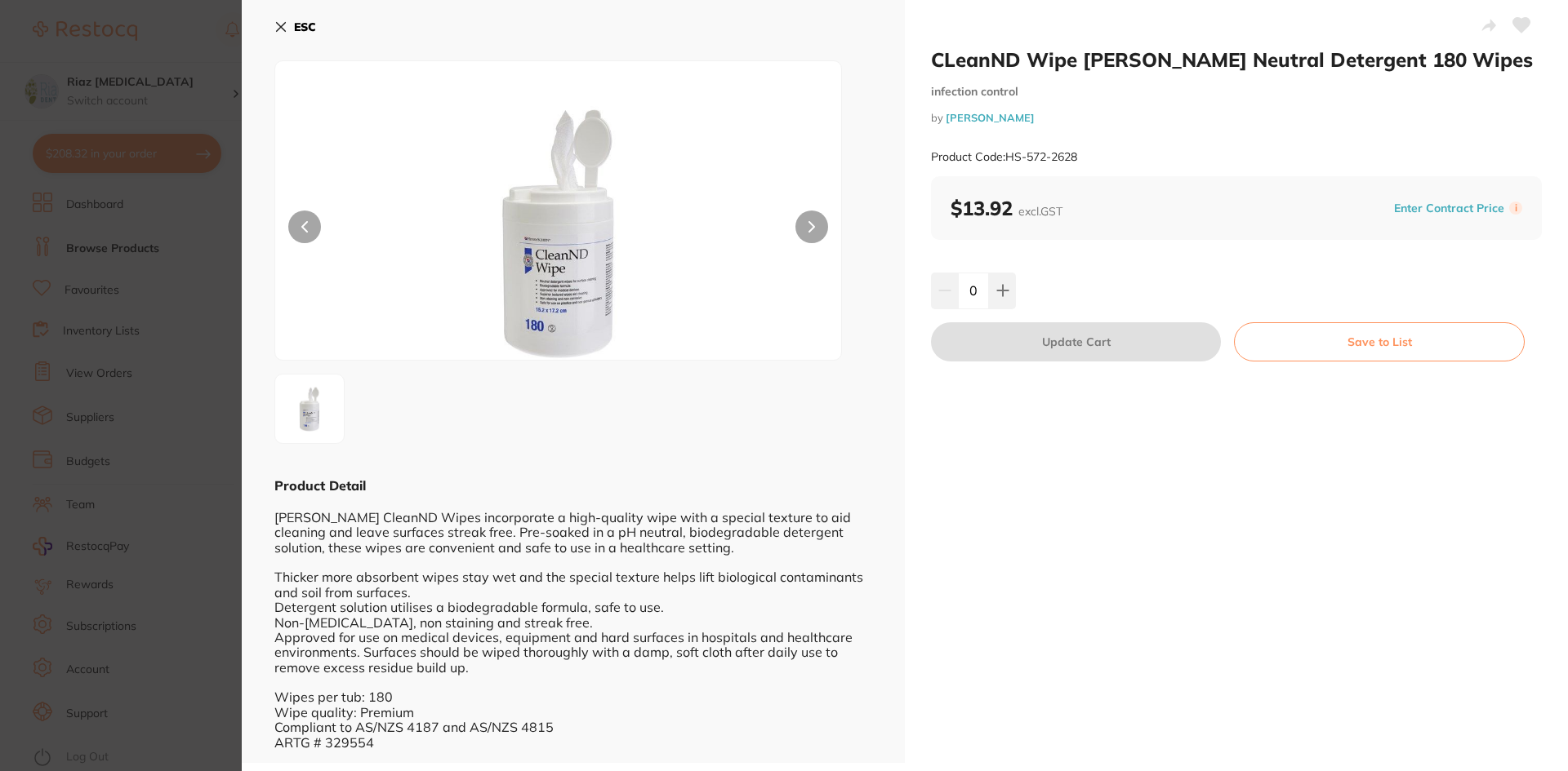
scroll to position [5, 0]
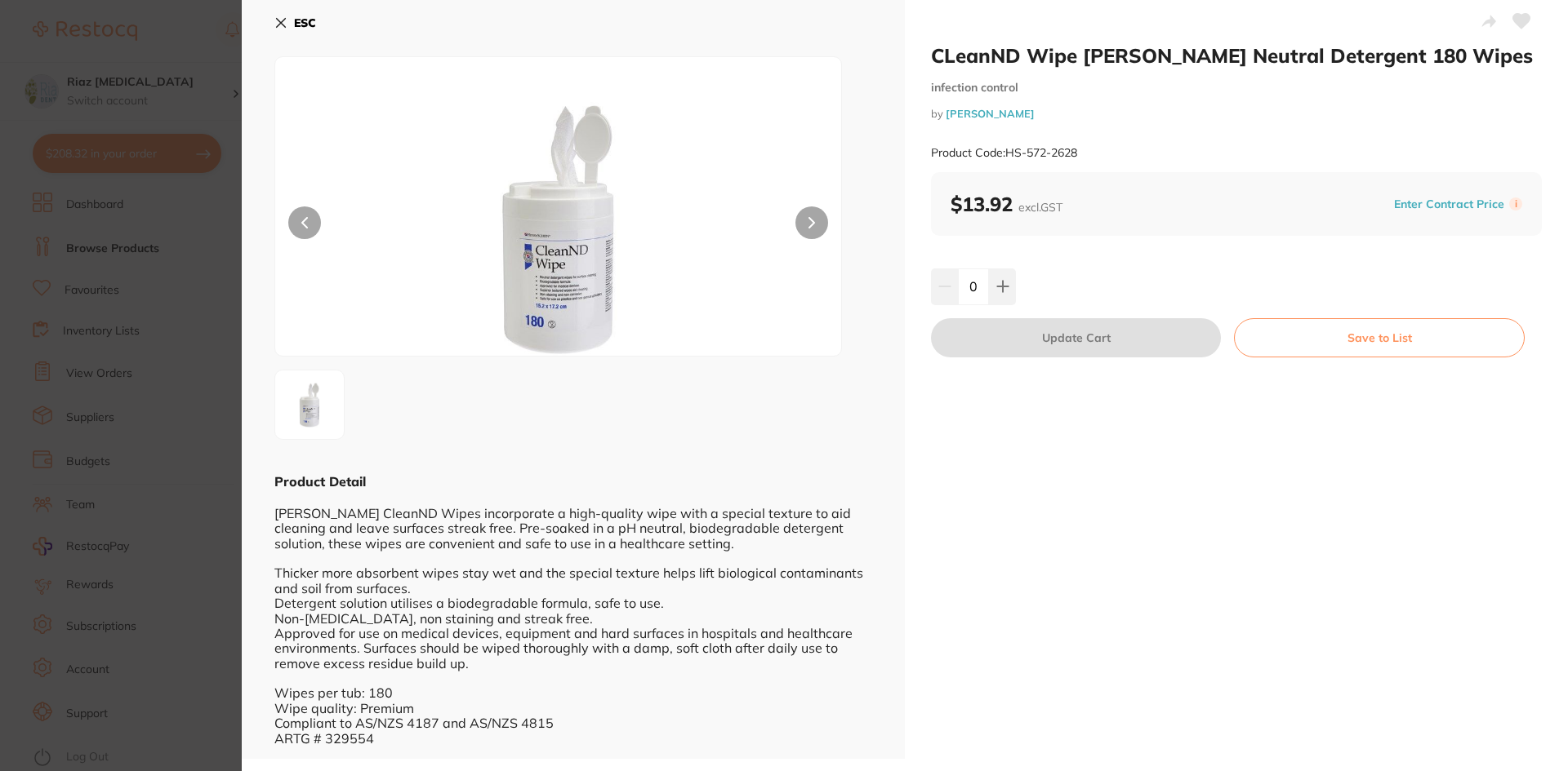
click at [206, 442] on section "CLeanND Wipe [PERSON_NAME] Neutral Detergent 180 Wipes infection control by [PE…" at bounding box center [784, 386] width 1568 height 771
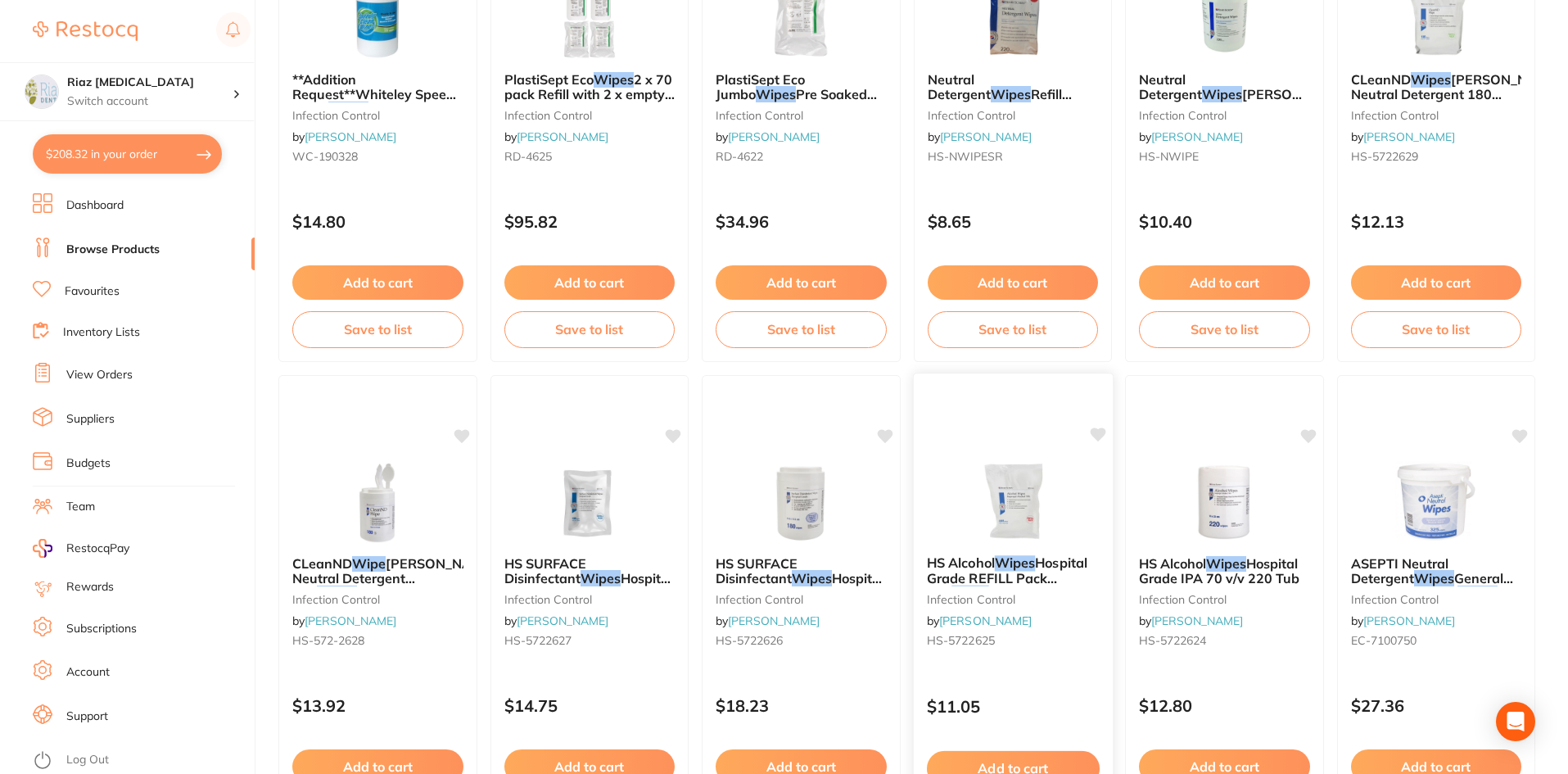
scroll to position [246, 0]
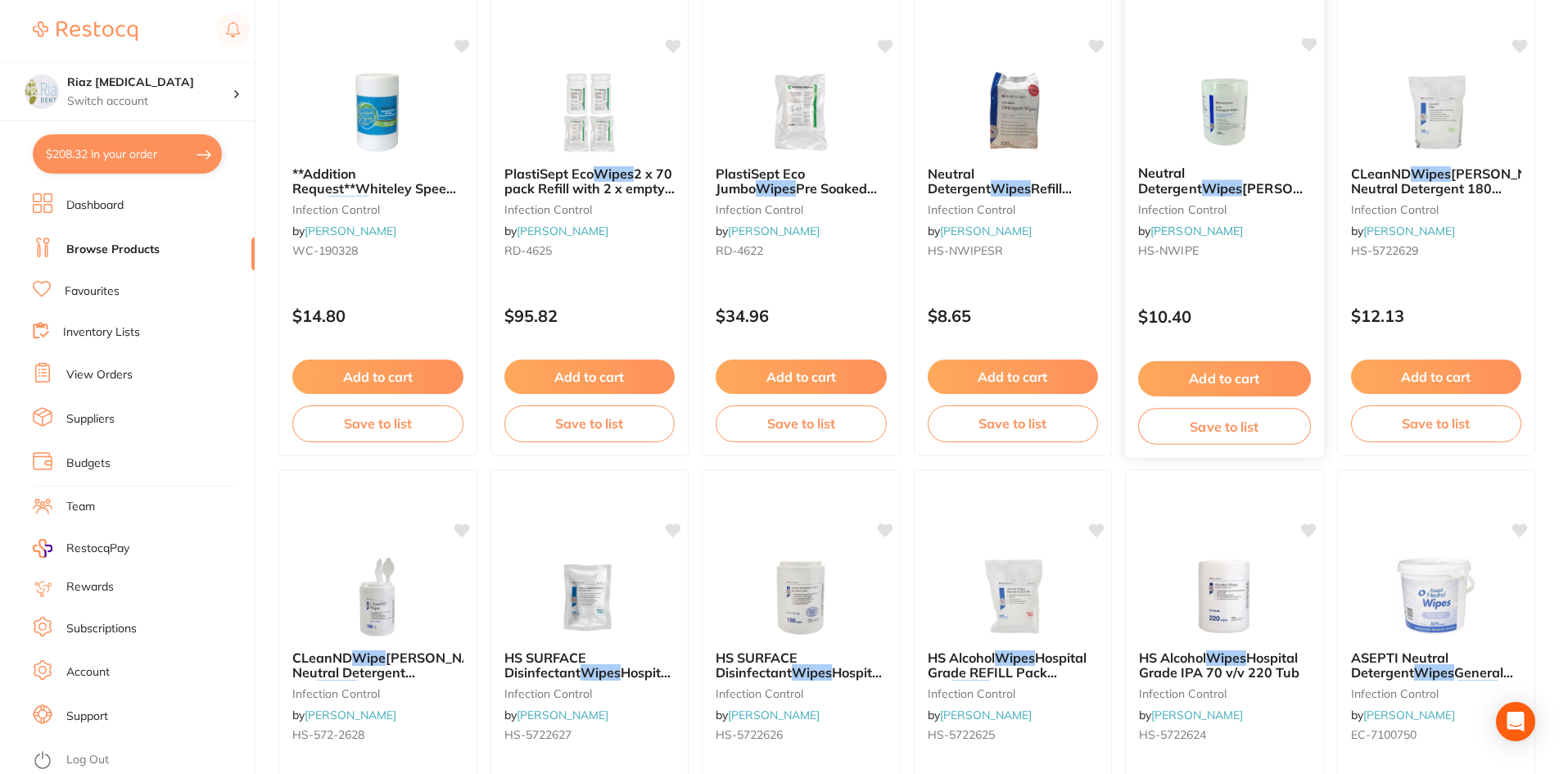
click at [1240, 375] on button "Add to cart" at bounding box center [1224, 379] width 173 height 35
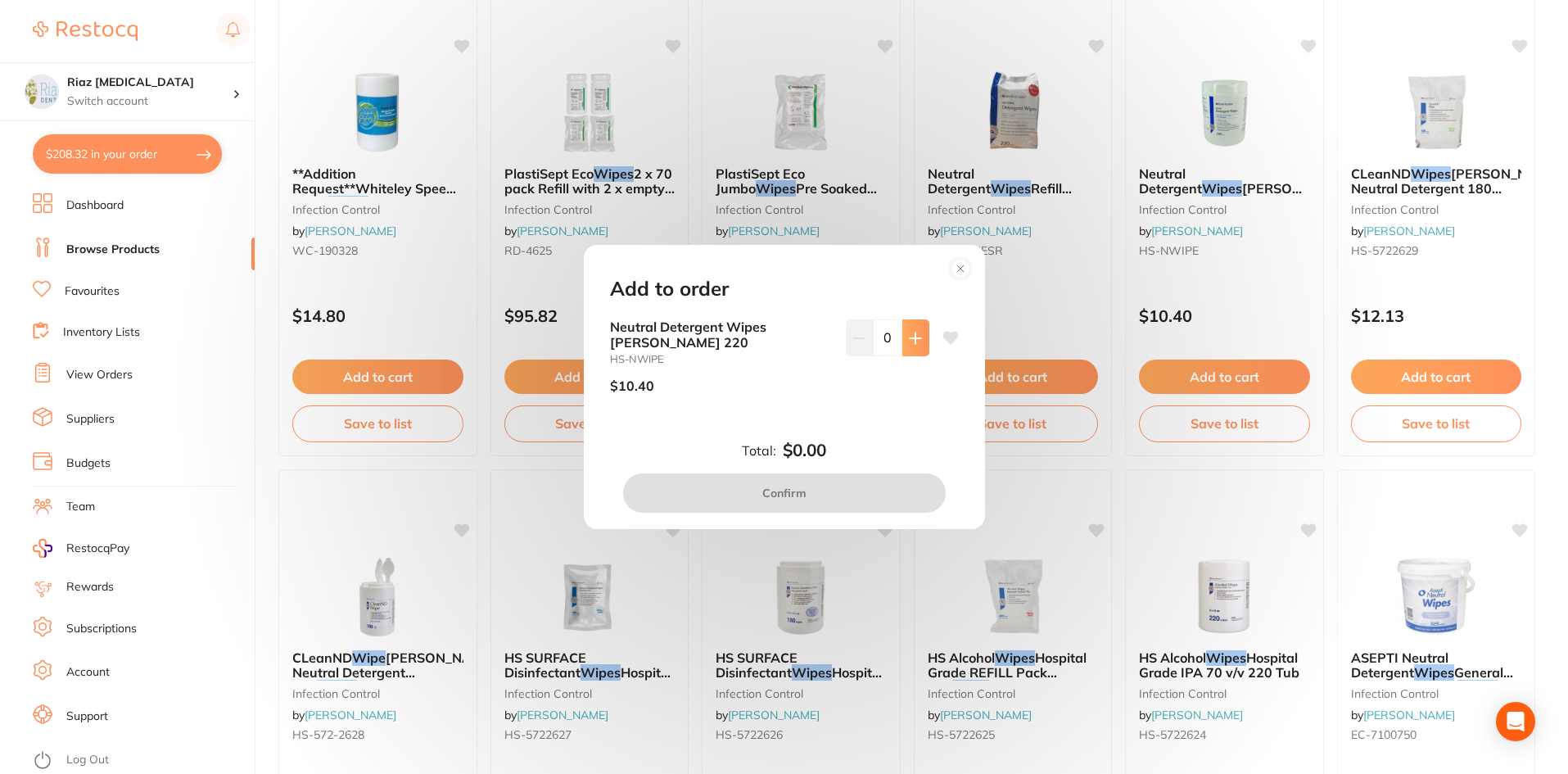
click at [910, 338] on icon at bounding box center [915, 338] width 11 height 11
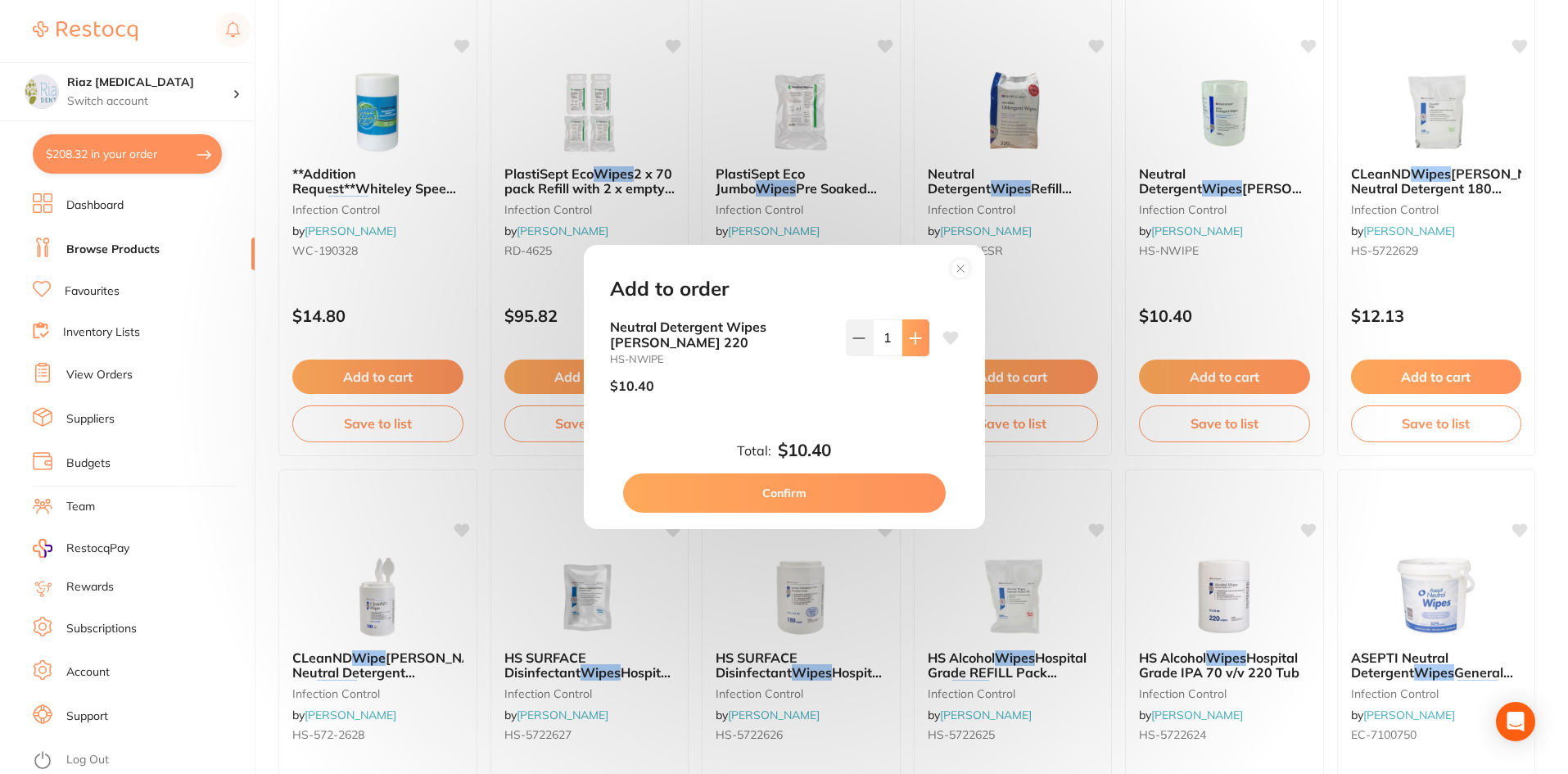
click at [910, 338] on icon at bounding box center [915, 338] width 11 height 11
type input "2"
click at [772, 494] on button "Confirm" at bounding box center [784, 493] width 323 height 39
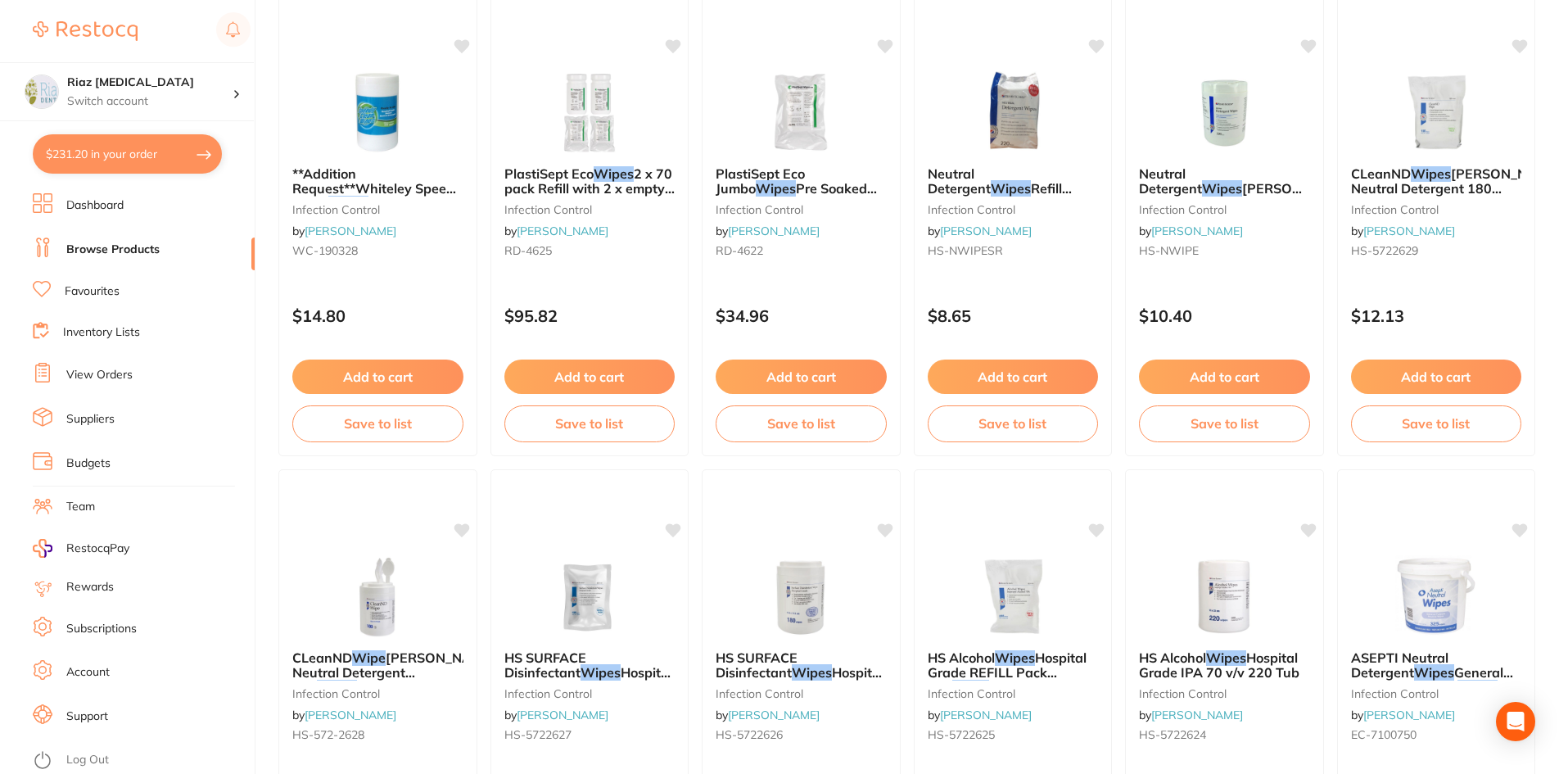
click at [105, 146] on button "$231.20 in your order" at bounding box center [127, 154] width 189 height 39
checkbox input "true"
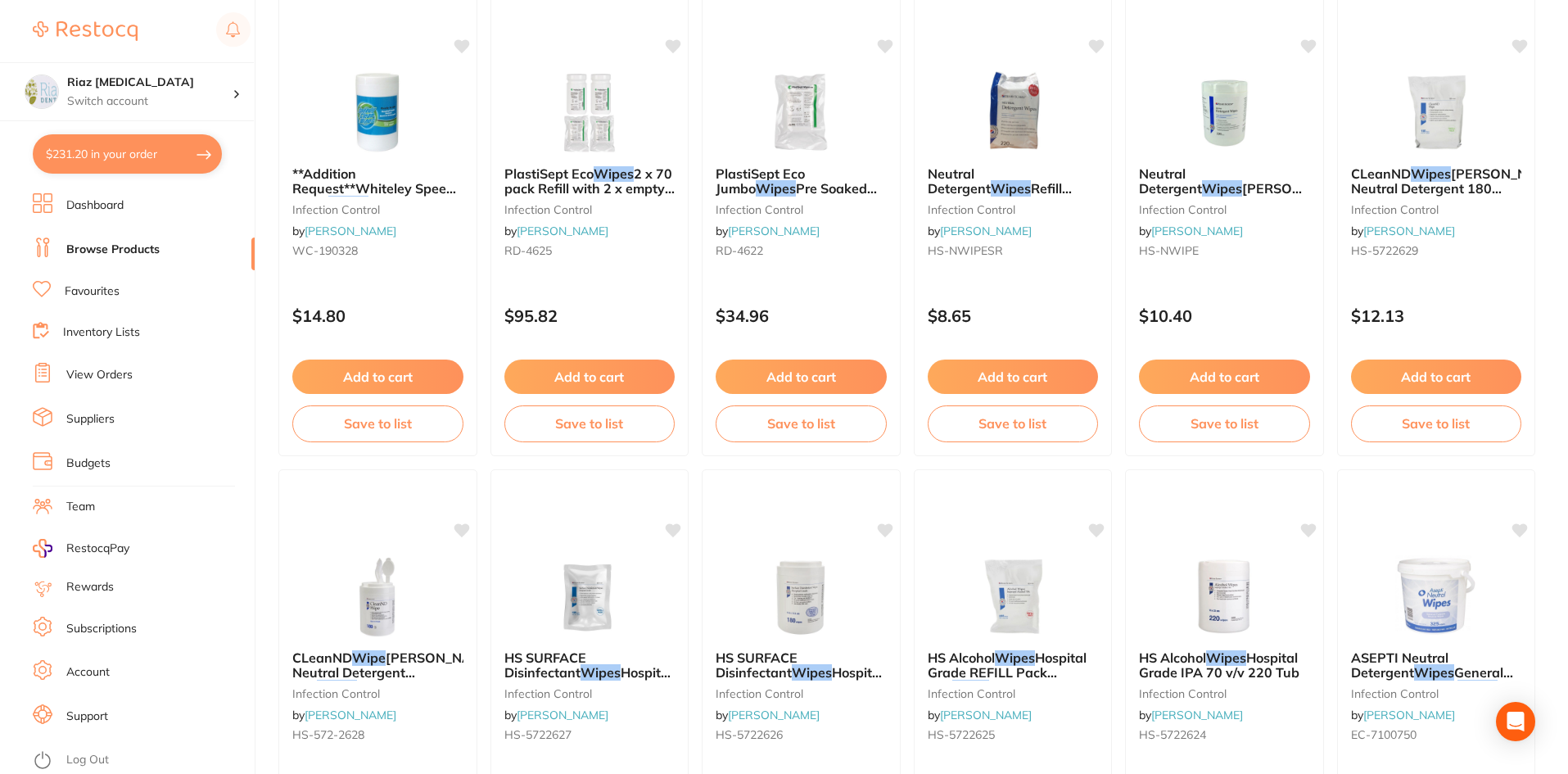
checkbox input "true"
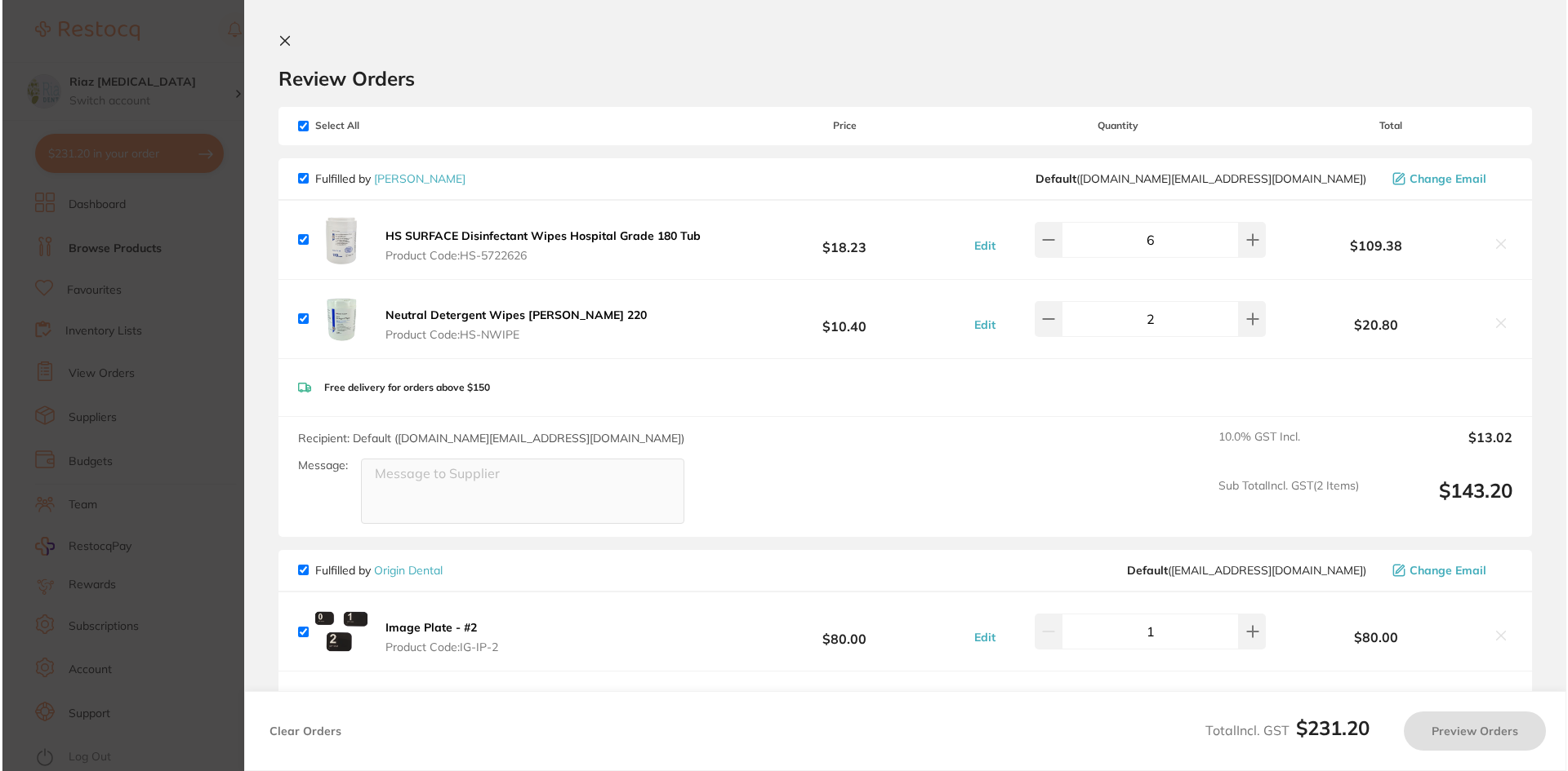
scroll to position [0, 0]
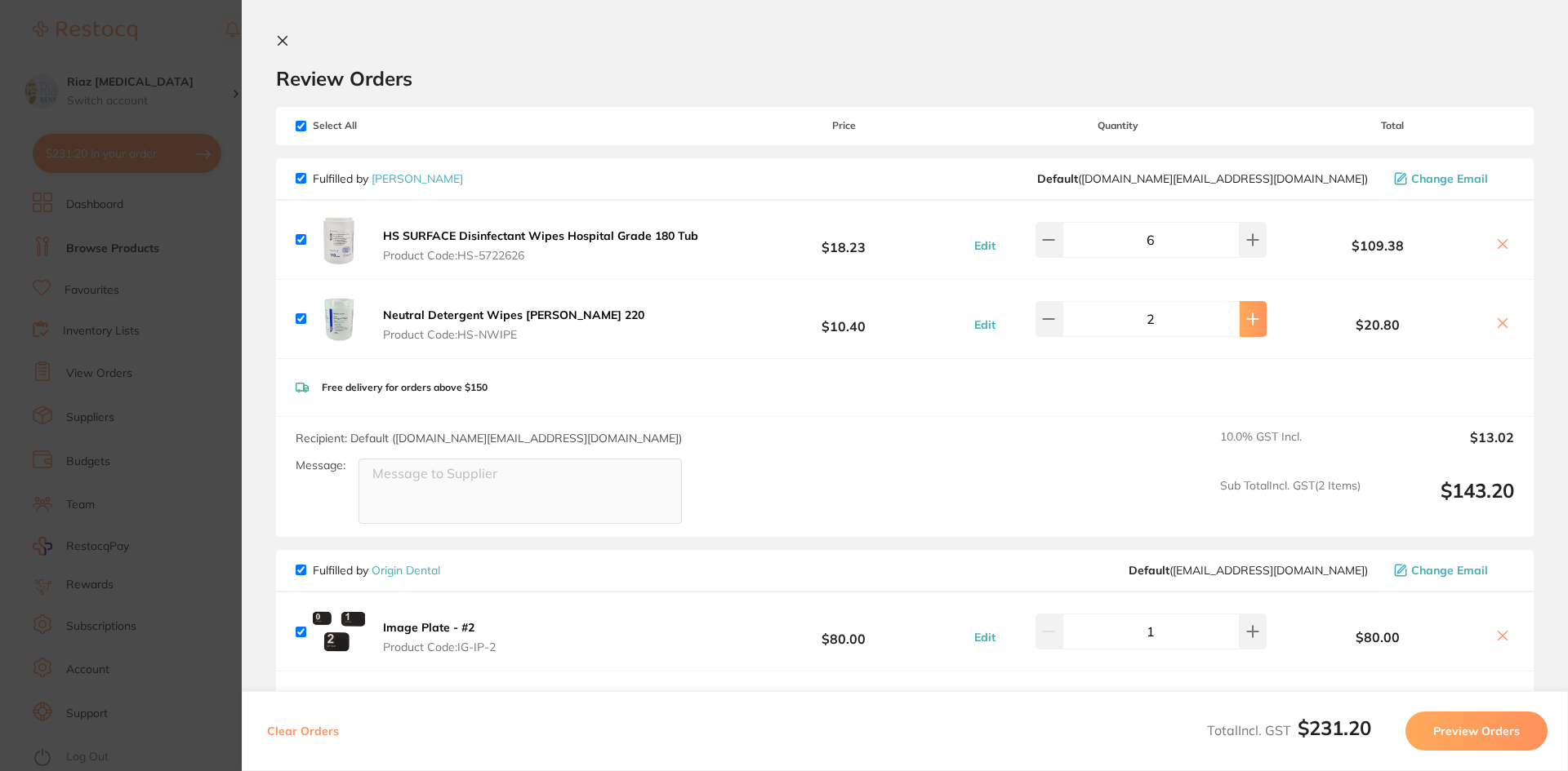
click at [1245, 326] on button at bounding box center [1253, 319] width 27 height 36
click at [1054, 324] on icon at bounding box center [1048, 319] width 13 height 13
type input "2"
click at [1250, 244] on icon at bounding box center [1253, 240] width 13 height 13
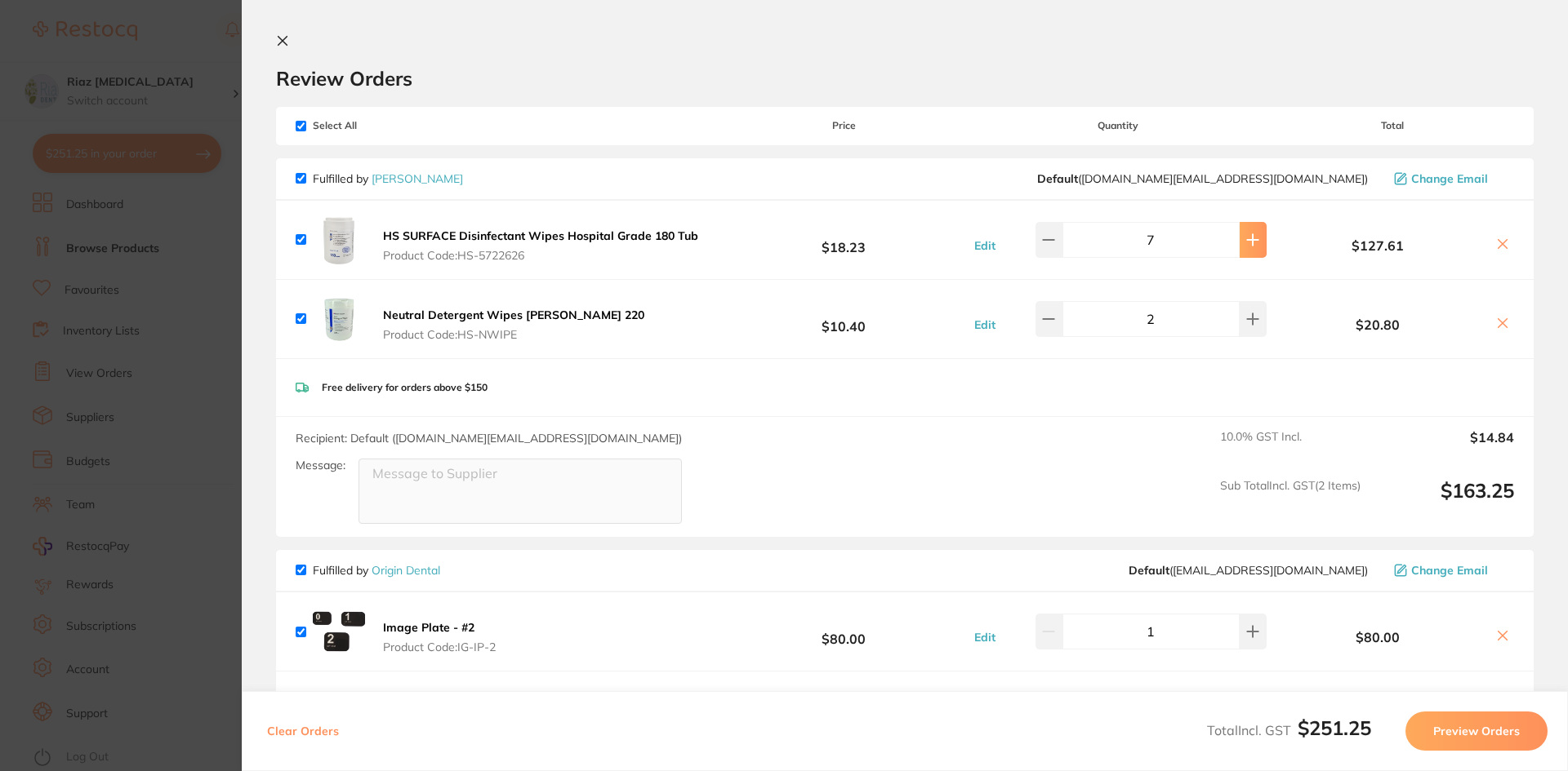
type input "8"
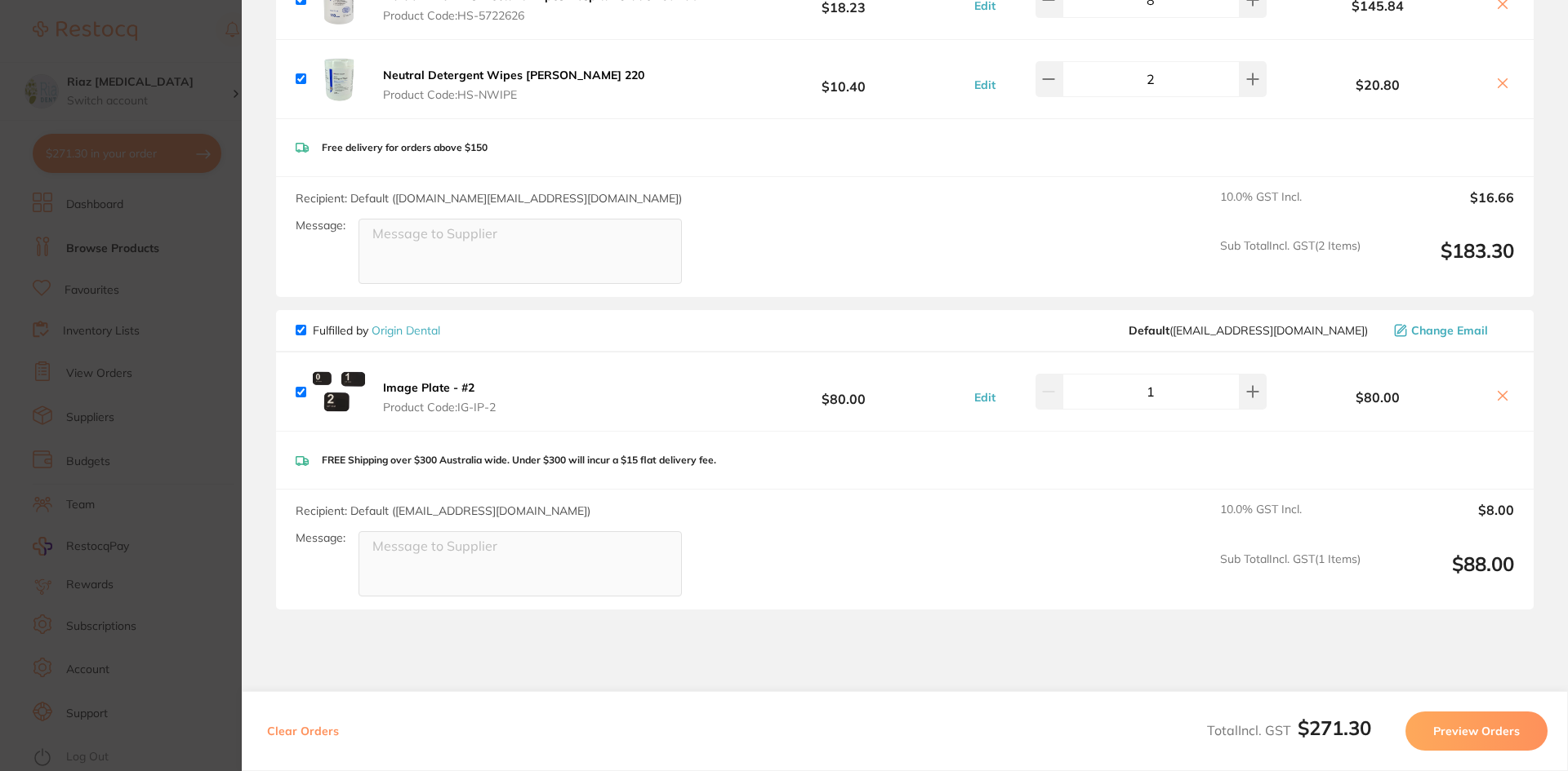
scroll to position [245, 0]
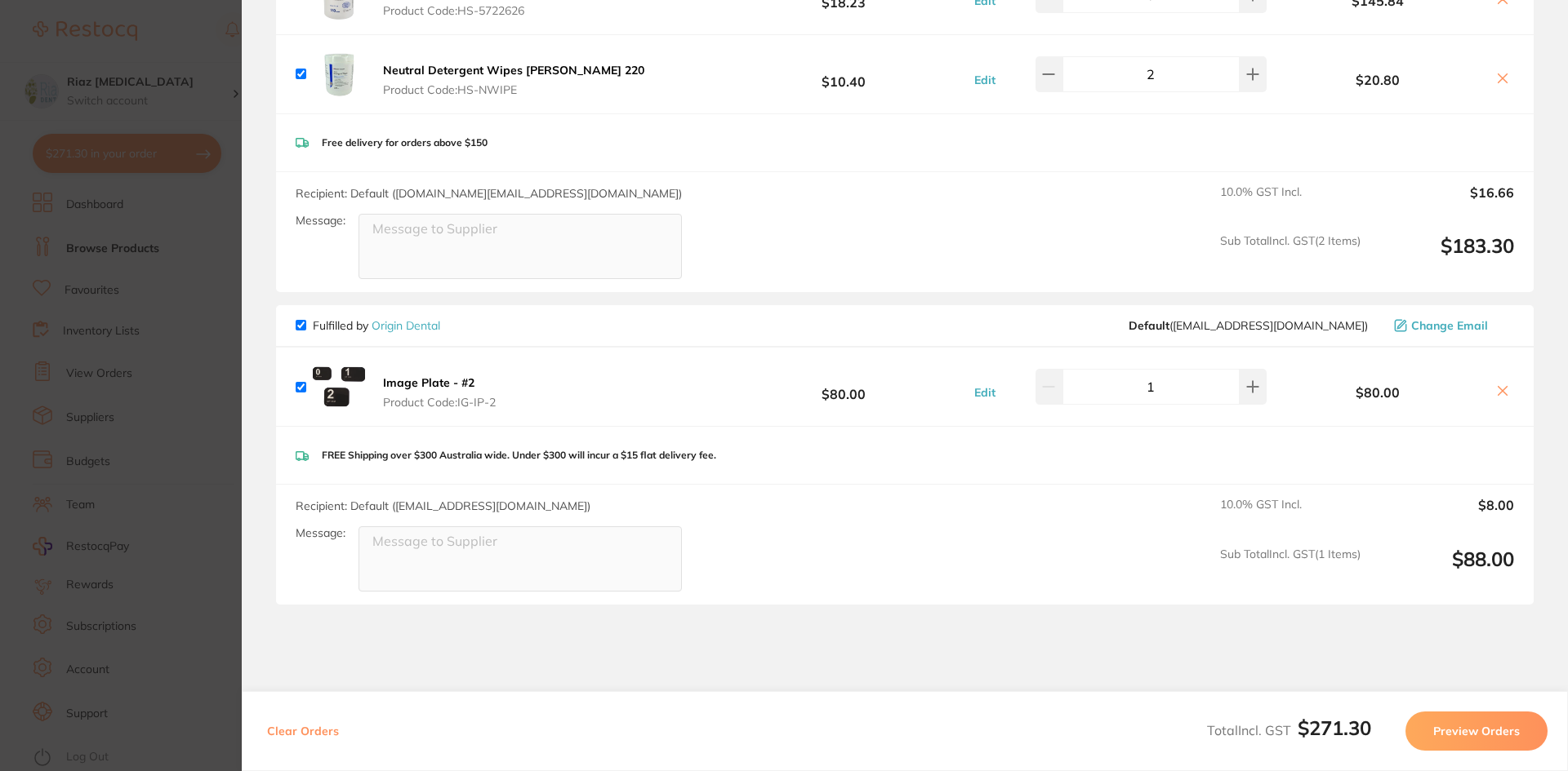
click at [197, 397] on section "Update RRP Set your pre negotiated price for this item. Item Agreed RRP (excl. …" at bounding box center [784, 386] width 1568 height 771
